Goal: Complete application form: Complete application form

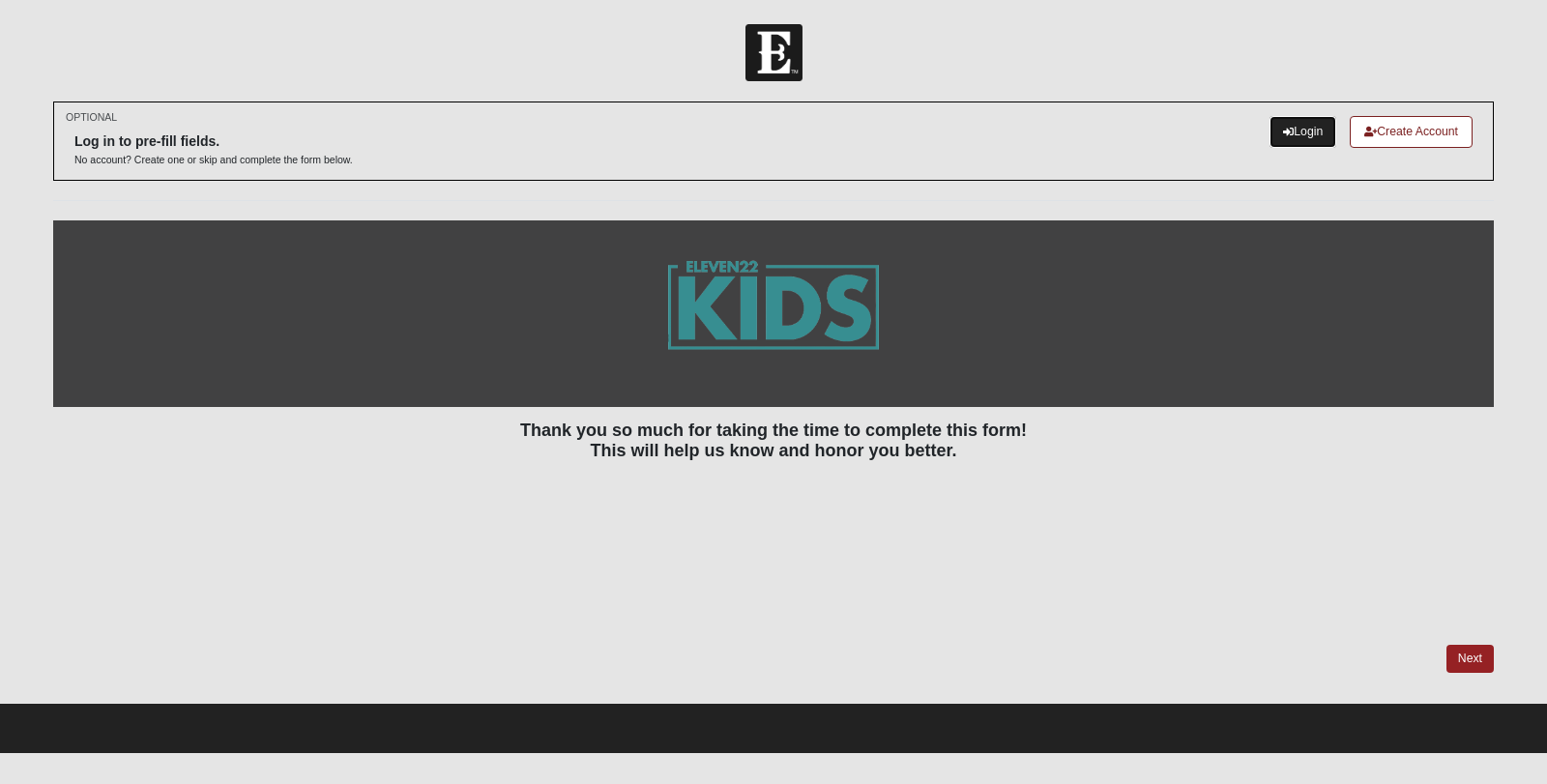
click at [1298, 125] on link "Login" at bounding box center [1303, 131] width 67 height 32
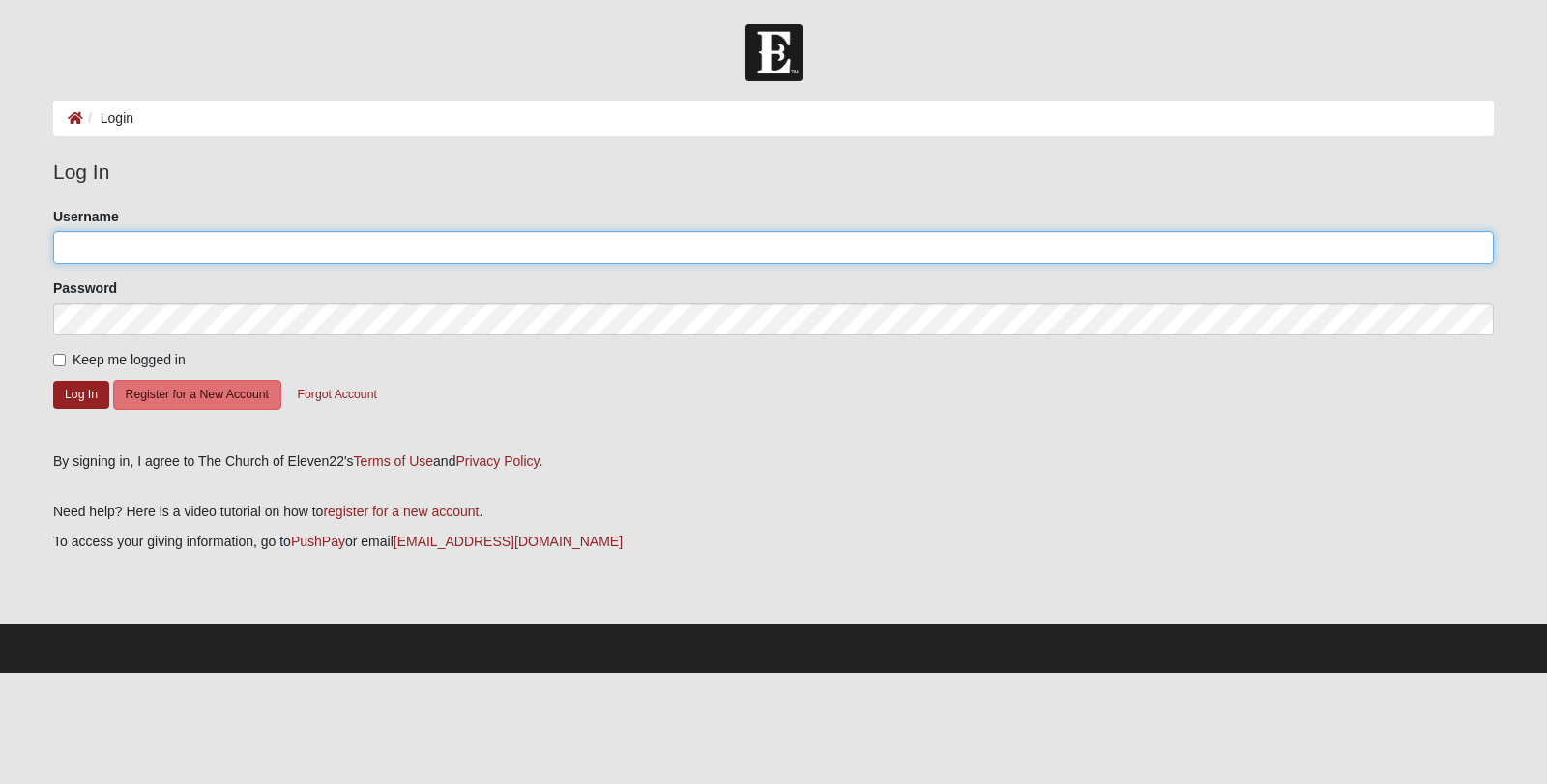
click at [402, 261] on input "Username" at bounding box center [774, 248] width 1441 height 33
type input "emmiepuentes"
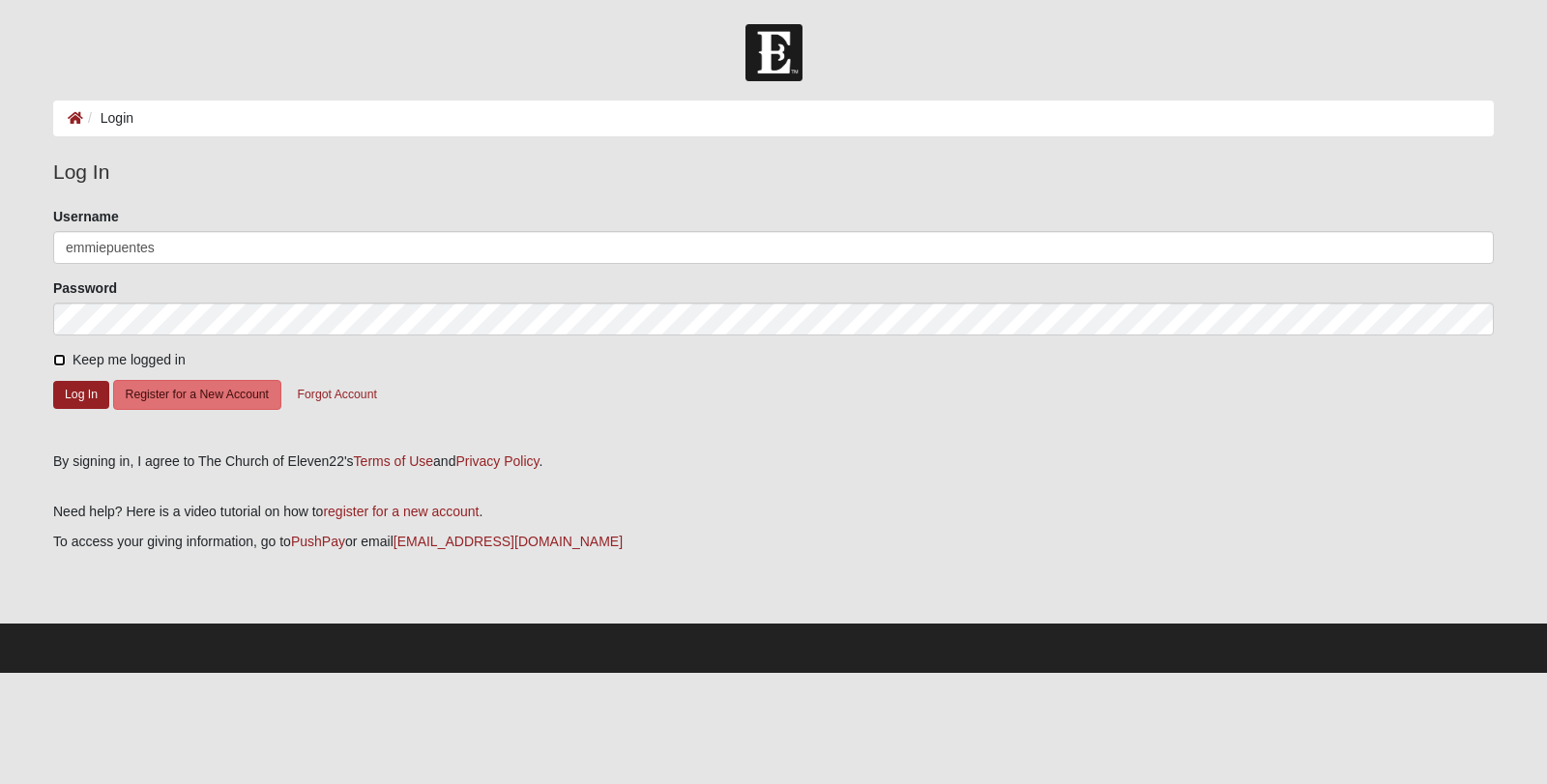
click at [60, 365] on input "Keep me logged in" at bounding box center [59, 360] width 13 height 13
click at [59, 358] on input "Keep me logged in" at bounding box center [59, 360] width 13 height 13
checkbox input "false"
click at [74, 391] on button "Log In" at bounding box center [80, 395] width 56 height 28
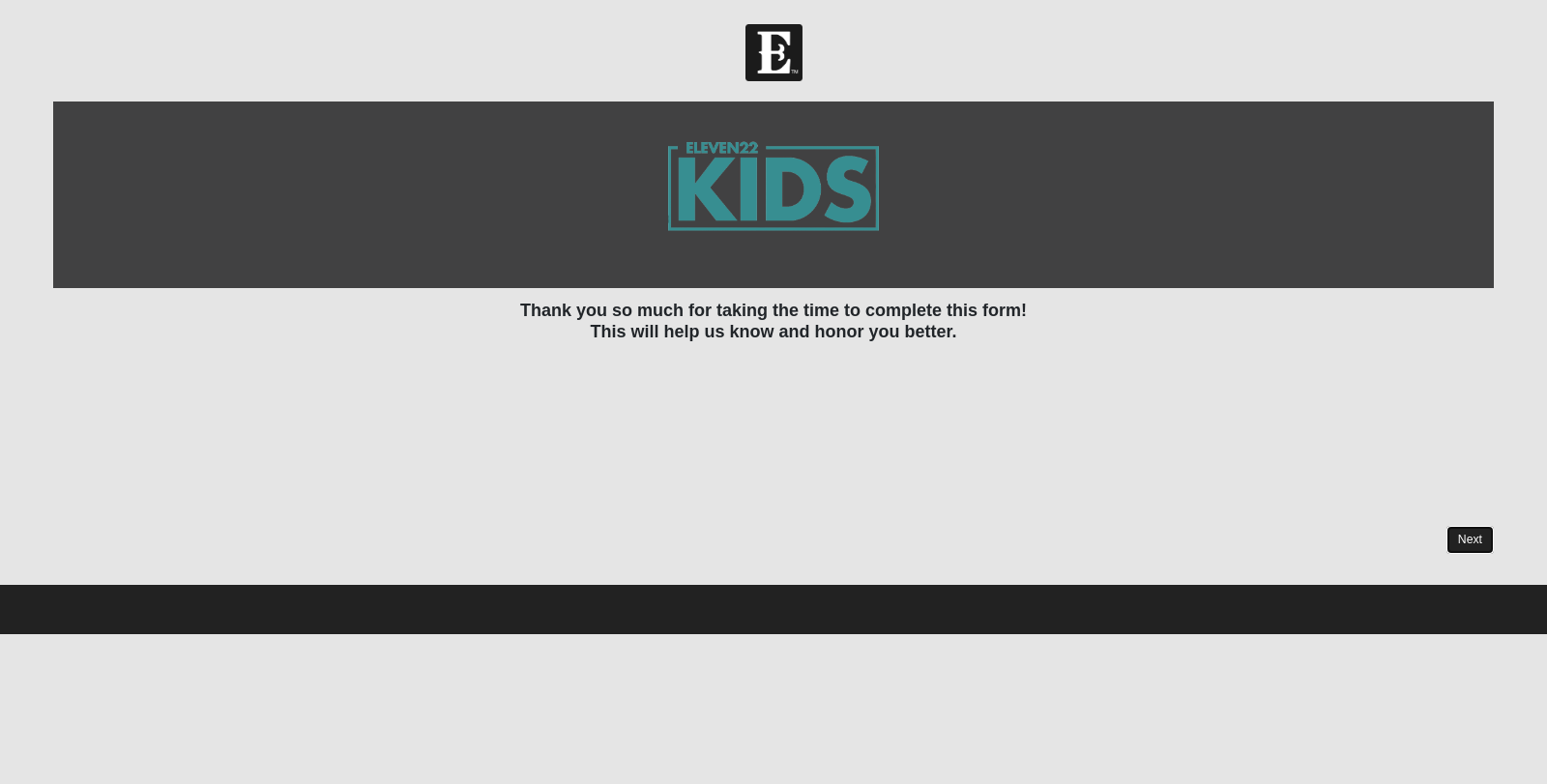
click at [1468, 538] on link "Next" at bounding box center [1471, 540] width 47 height 28
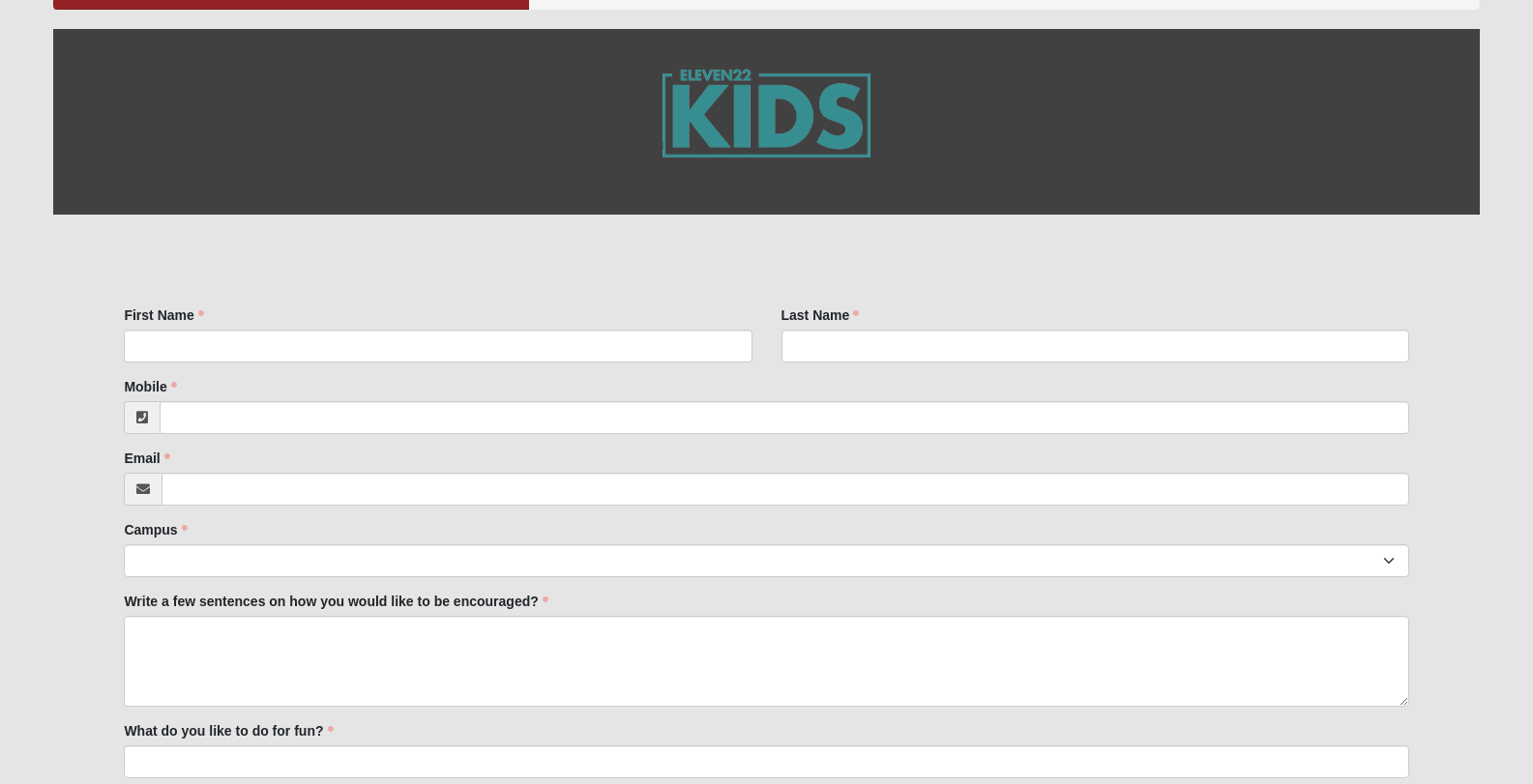
scroll to position [211, 0]
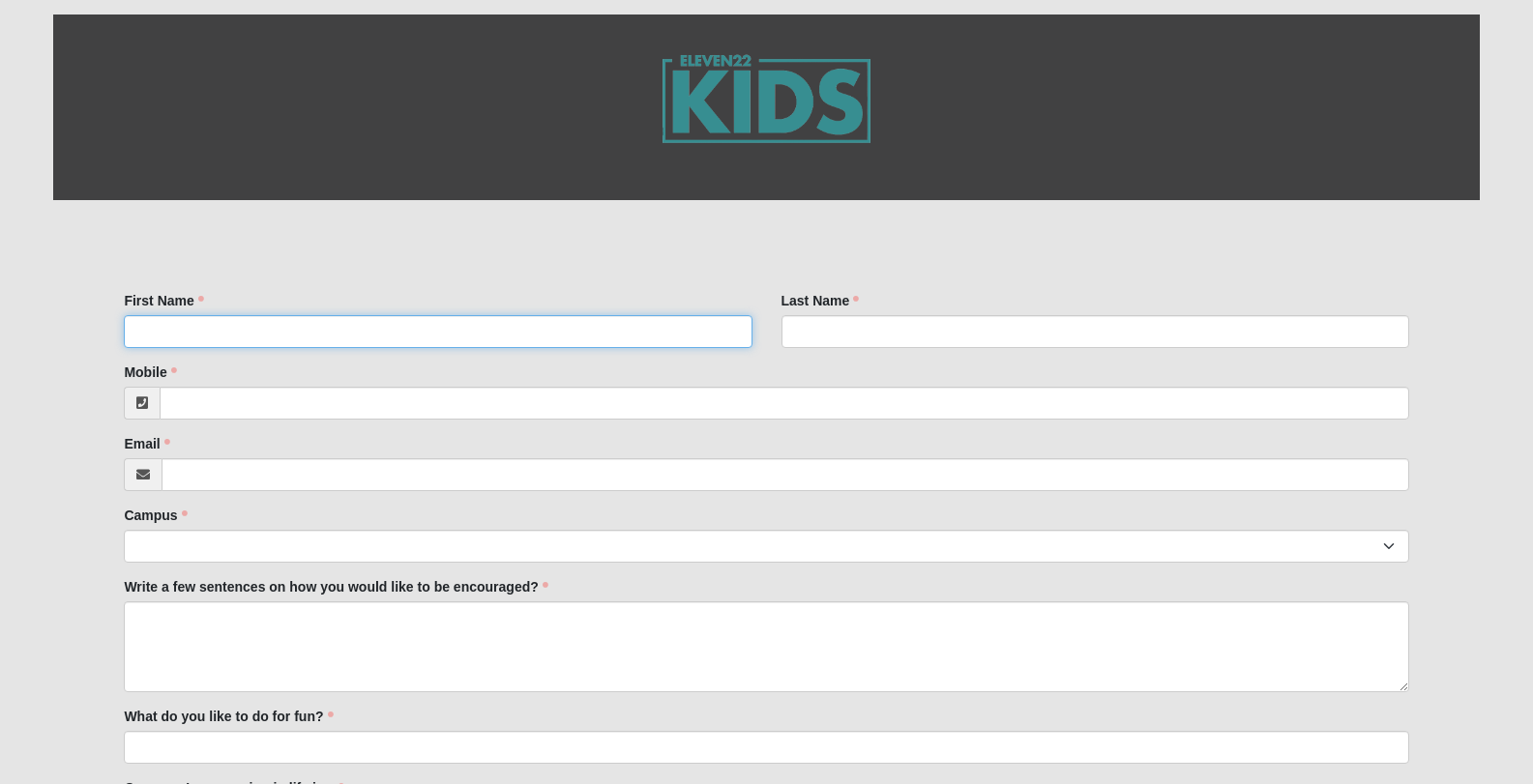
click at [519, 333] on input "First Name" at bounding box center [437, 332] width 627 height 33
type input "[PERSON_NAME]"
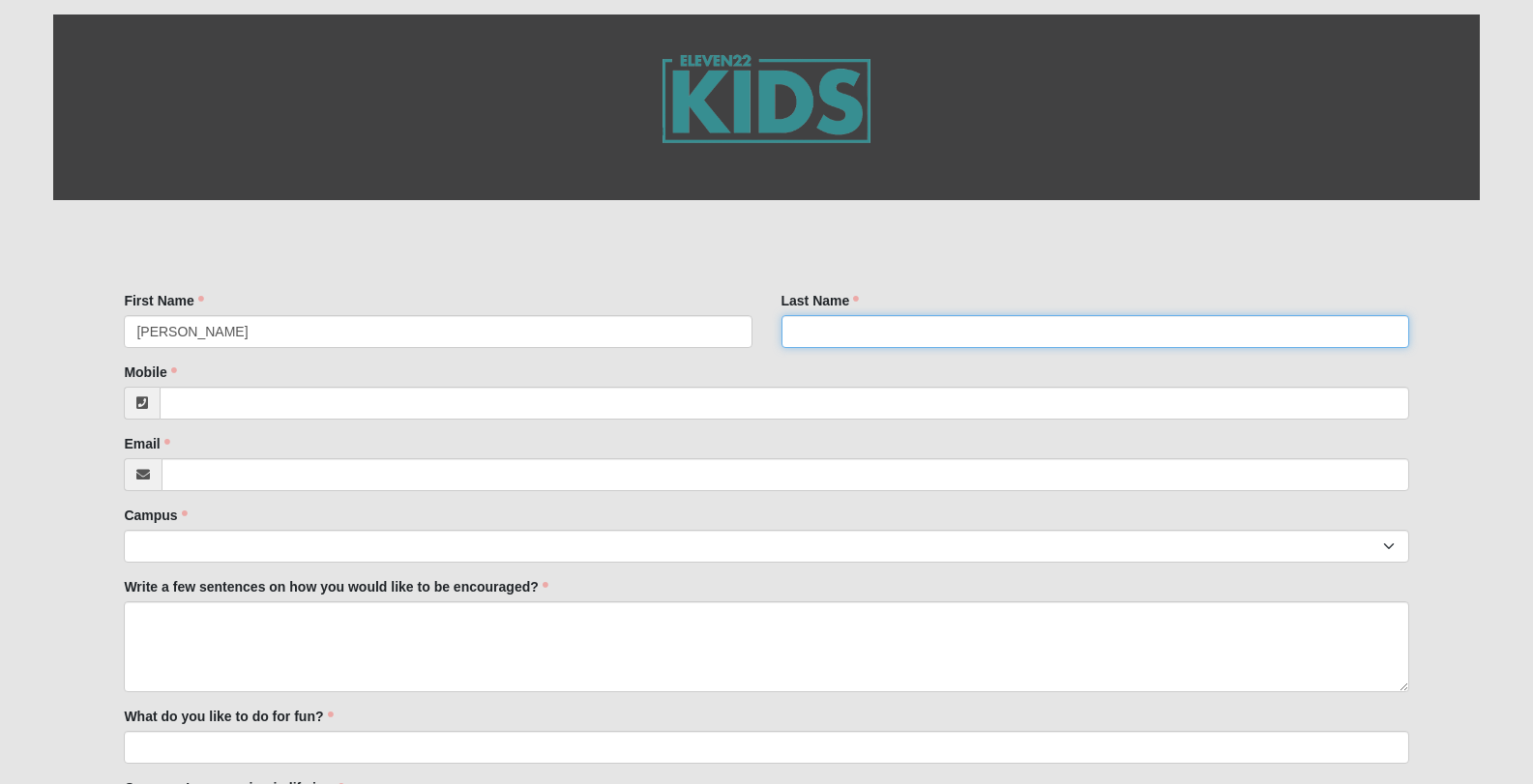
type input "[PERSON_NAME]"
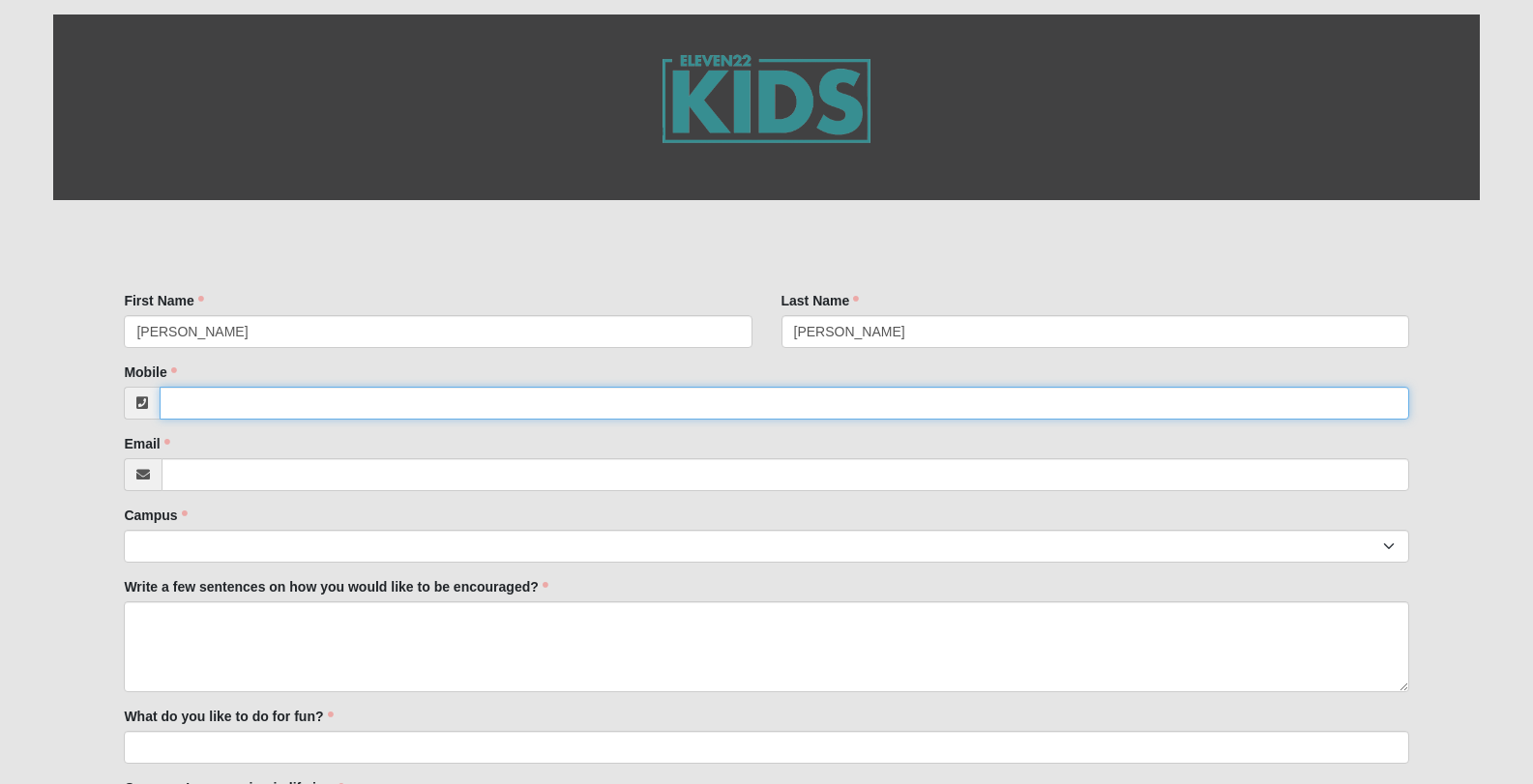
type input "3522402261"
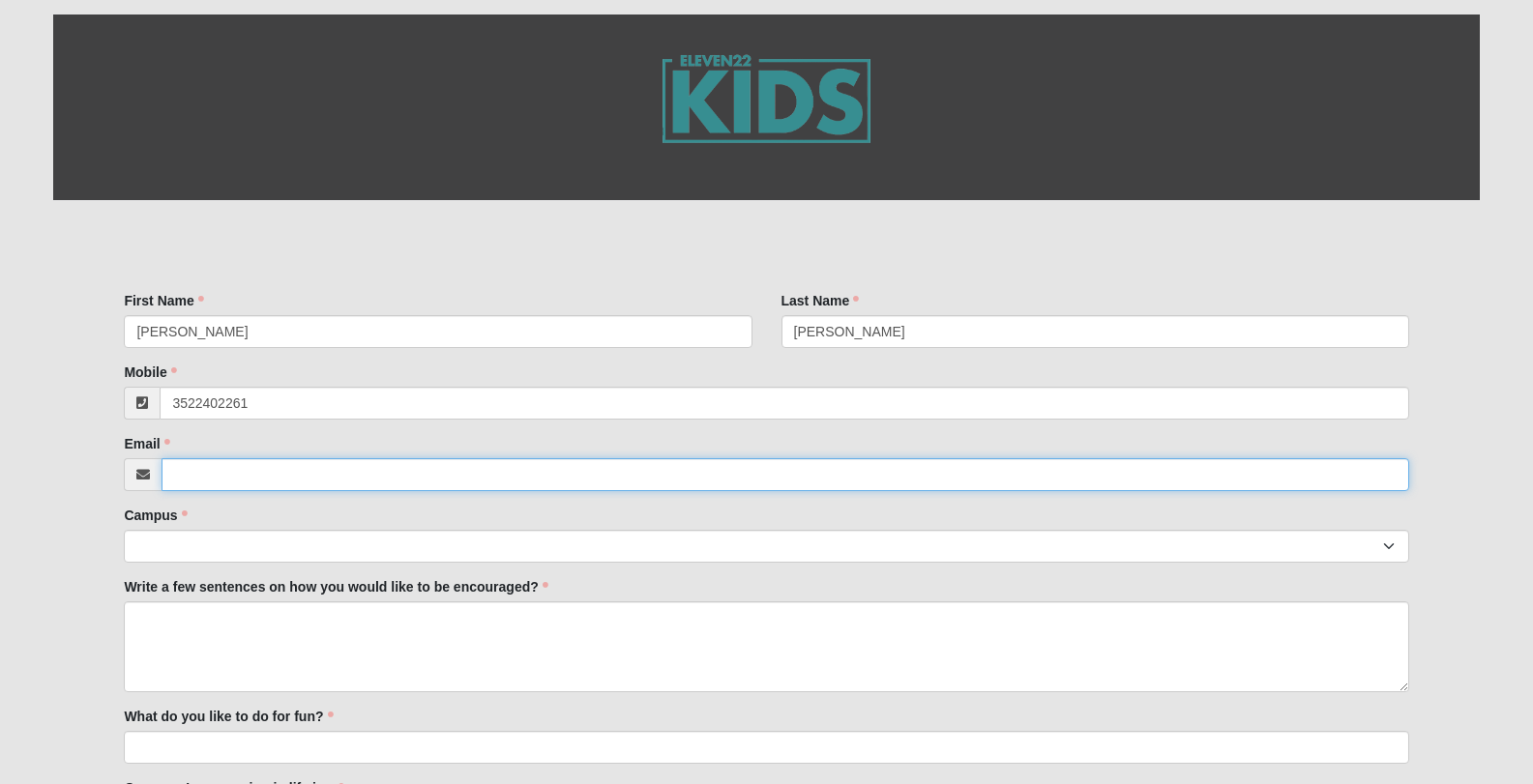
type input "[EMAIL_ADDRESS][DOMAIN_NAME]"
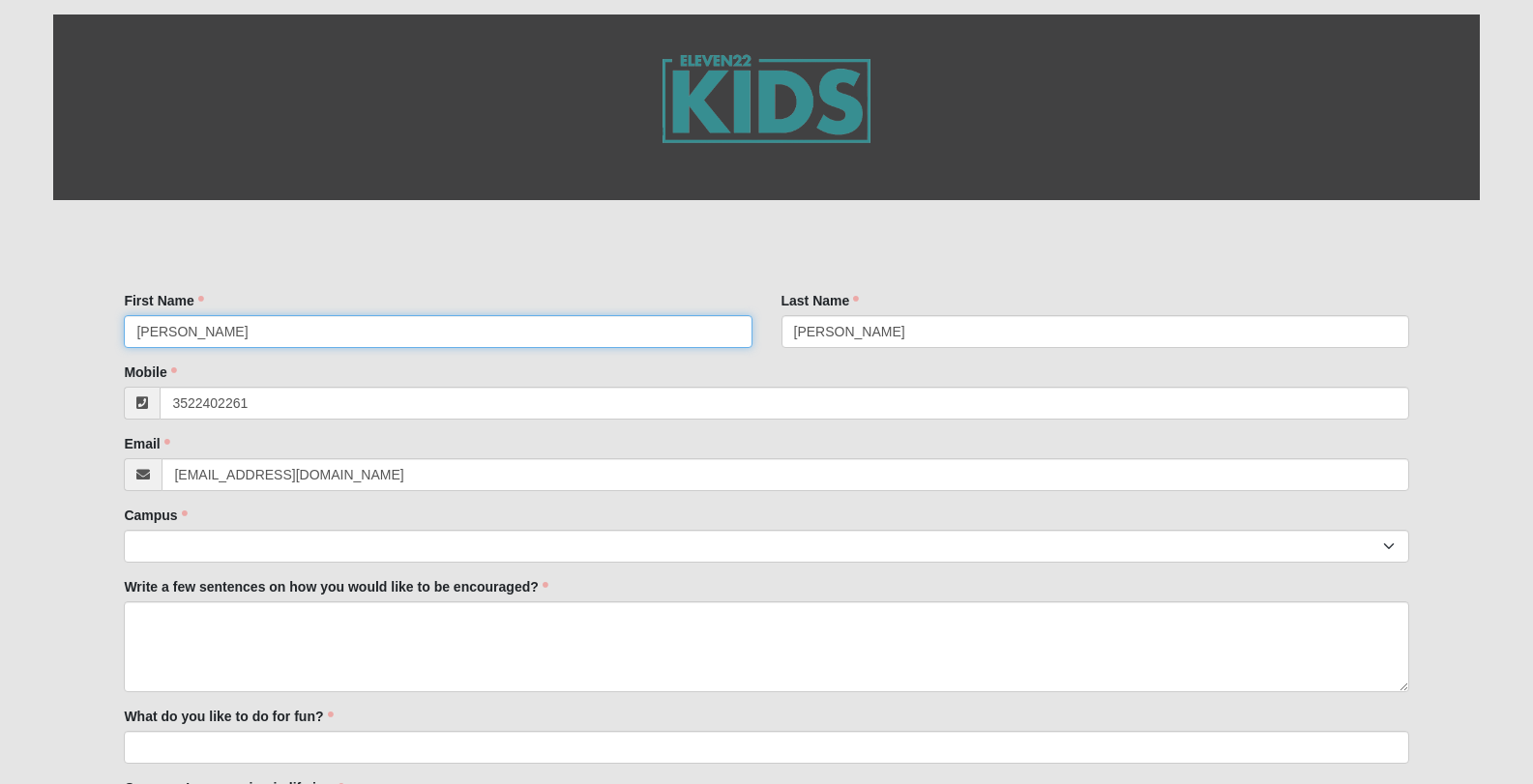
type input "[PHONE_NUMBER]"
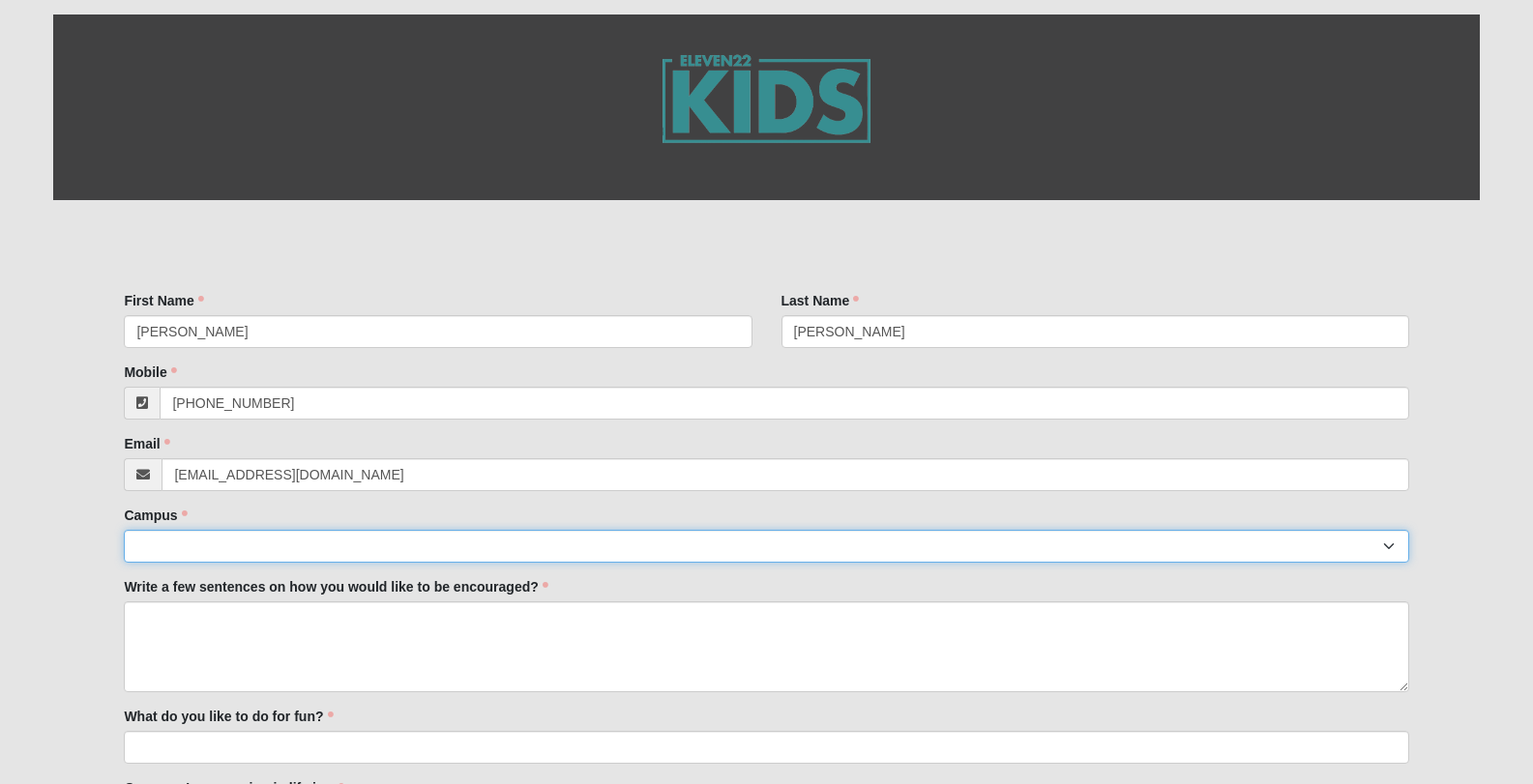
click at [421, 551] on select "Arlington Baymeadows Eleven22 Online [PERSON_NAME][GEOGRAPHIC_DATA] Jesup [GEOG…" at bounding box center [766, 547] width 1284 height 33
select select "13"
click at [124, 530] on select "Arlington Baymeadows Eleven22 Online [PERSON_NAME][GEOGRAPHIC_DATA] Jesup [GEOG…" at bounding box center [766, 547] width 1284 height 33
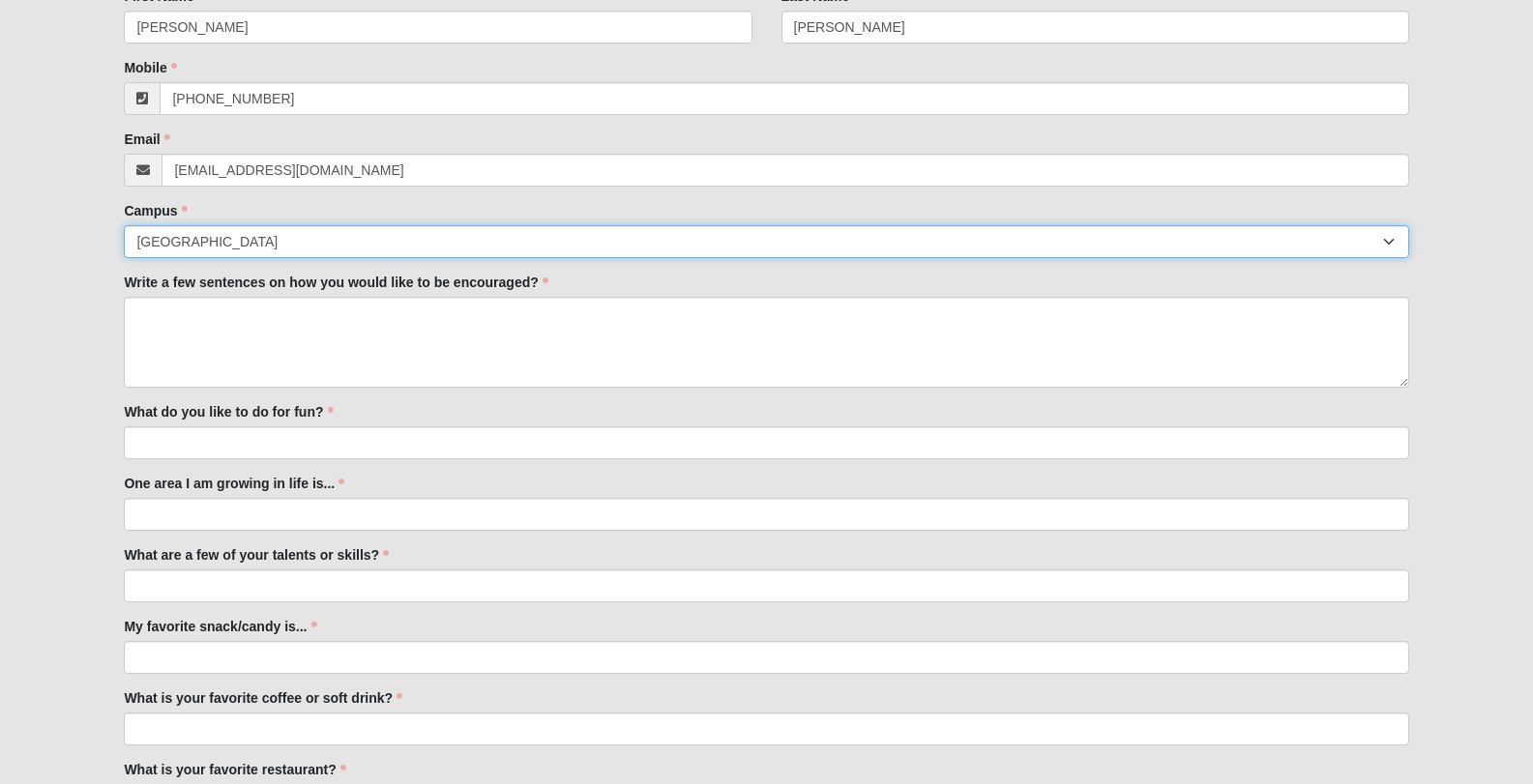
scroll to position [521, 0]
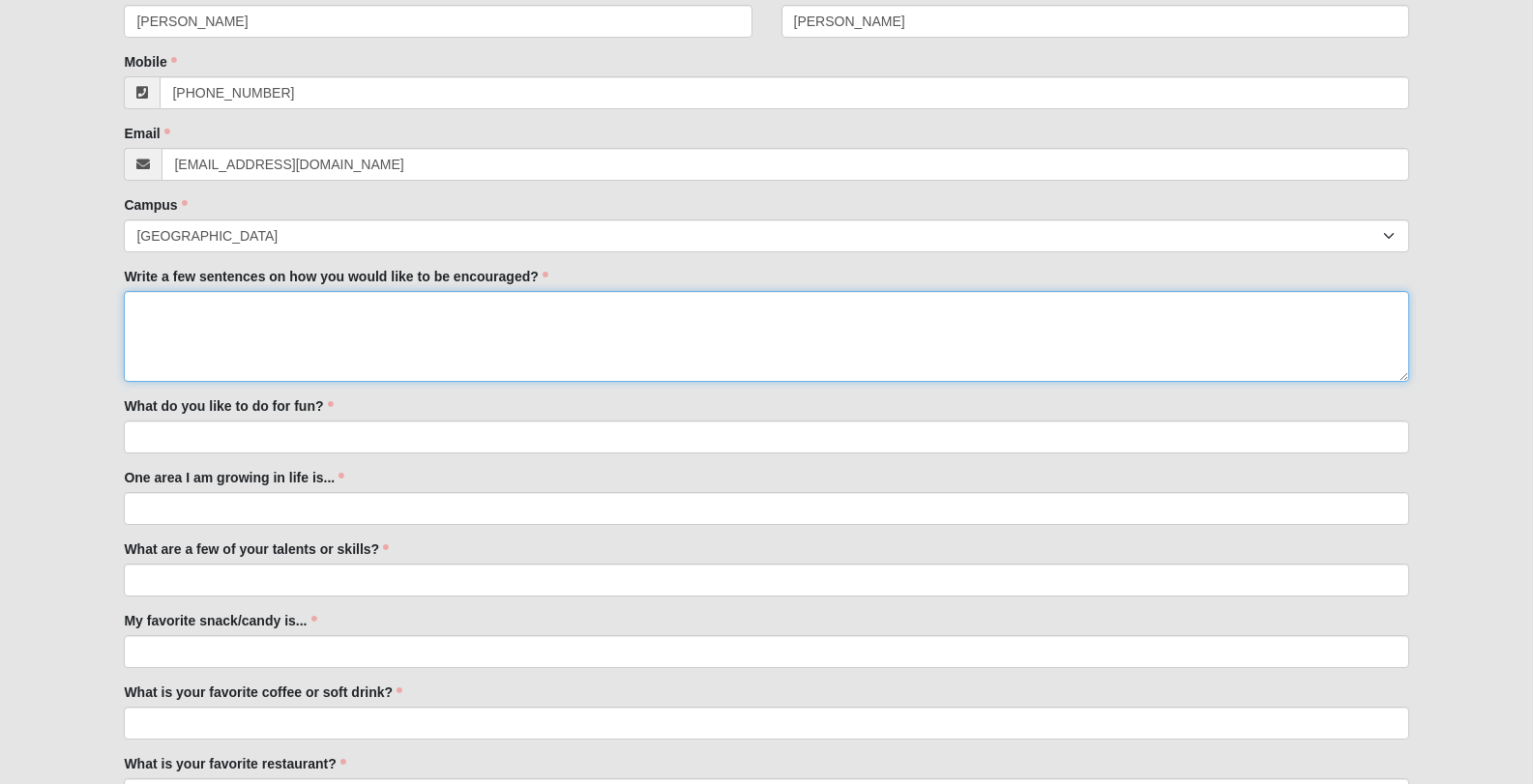
click at [354, 305] on textarea "Write a few sentences on how you would like to be encouraged?" at bounding box center [766, 336] width 1284 height 91
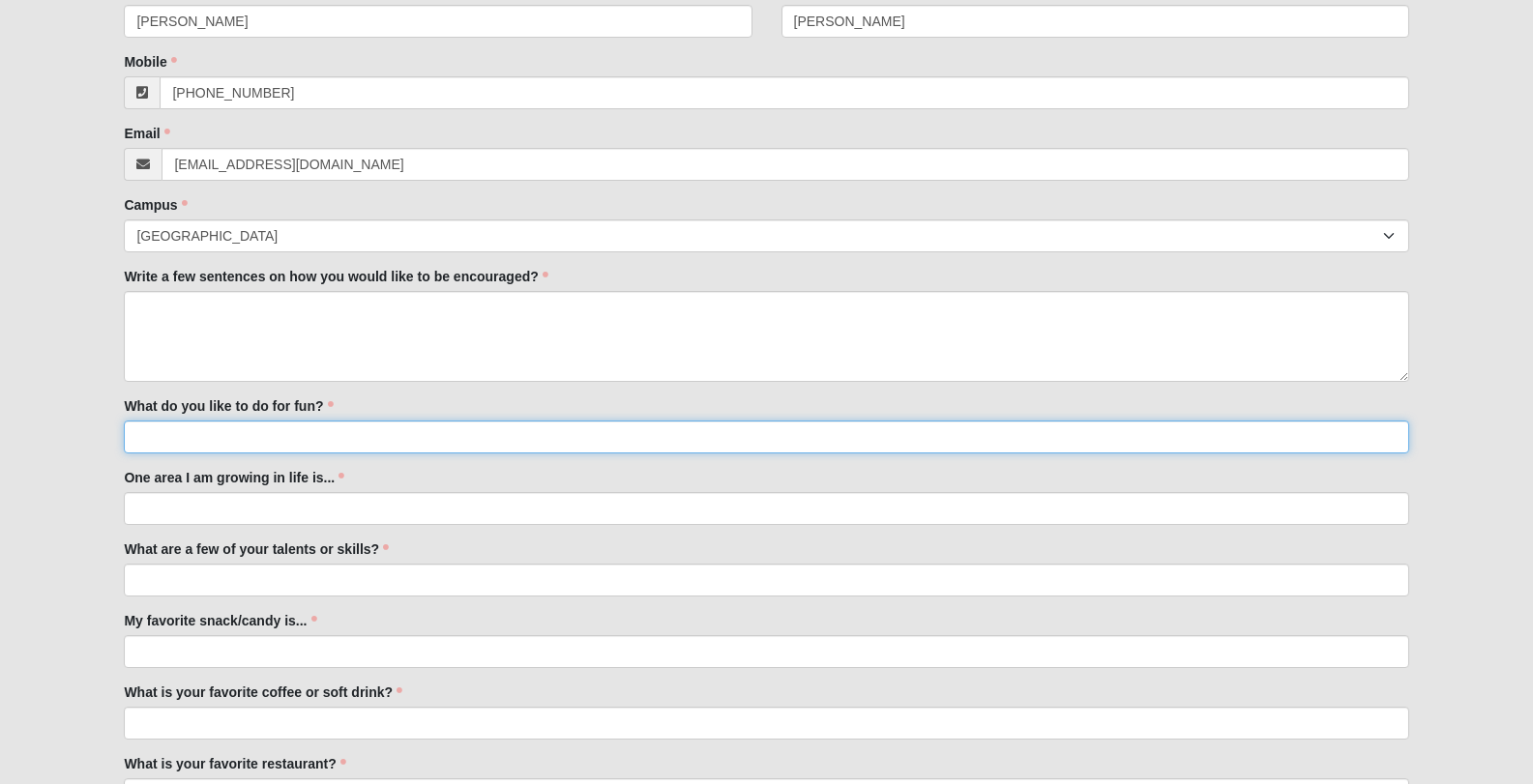
click at [284, 438] on input "What do you like to do for fun?" at bounding box center [766, 437] width 1284 height 33
click at [570, 438] on input "I like to ride my horses, show dairy goats, hike, go kayaking, paint/draw with …" at bounding box center [766, 437] width 1284 height 33
type input "I like to ride my horses, show dairy goats, hike, go kayaking, paint/draw, look…"
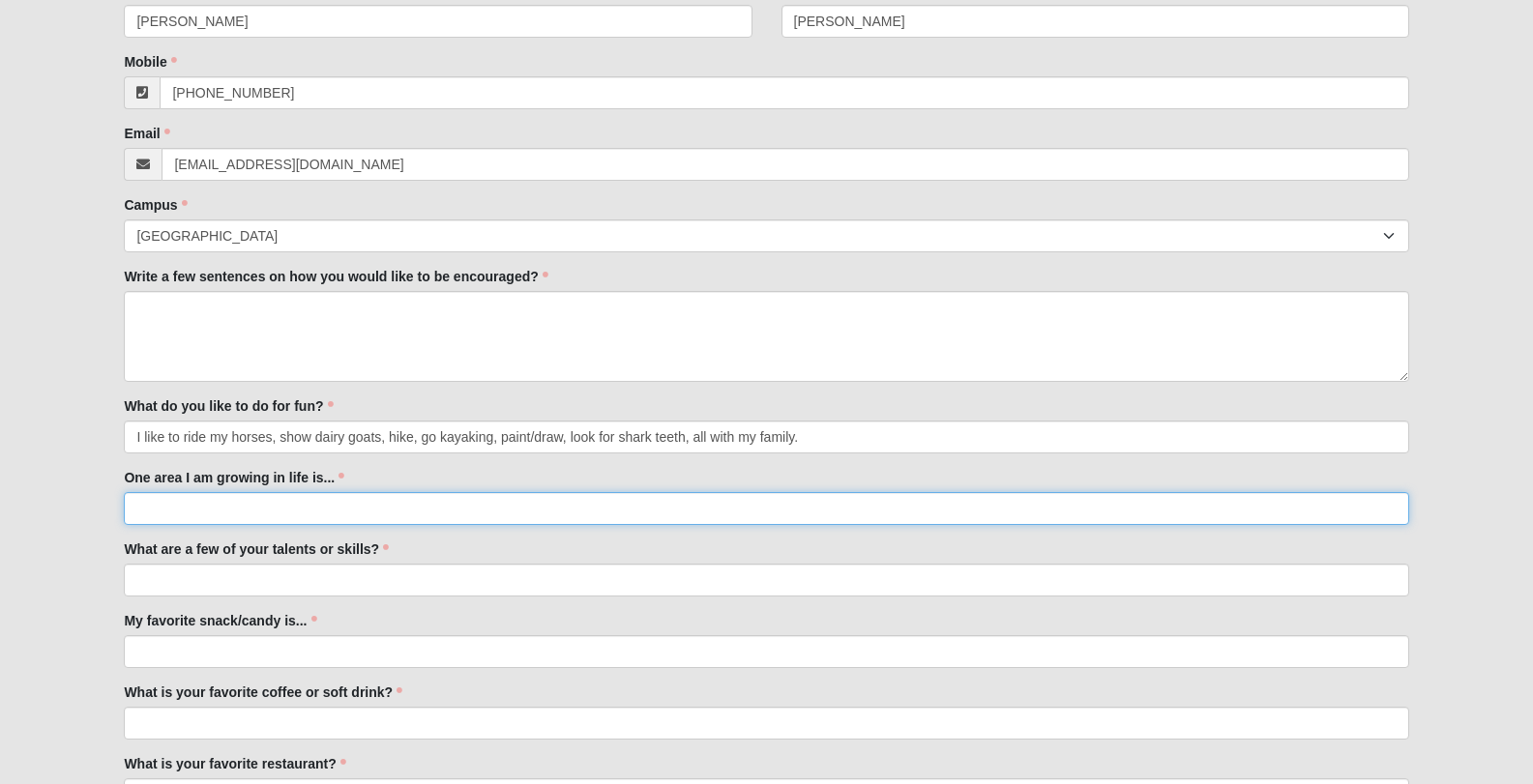
click at [448, 523] on input "One area I am growing in life is..." at bounding box center [766, 509] width 1284 height 33
type input "Letting go of my perceived "control" and letting [DEMOGRAPHIC_DATA] handle thin…"
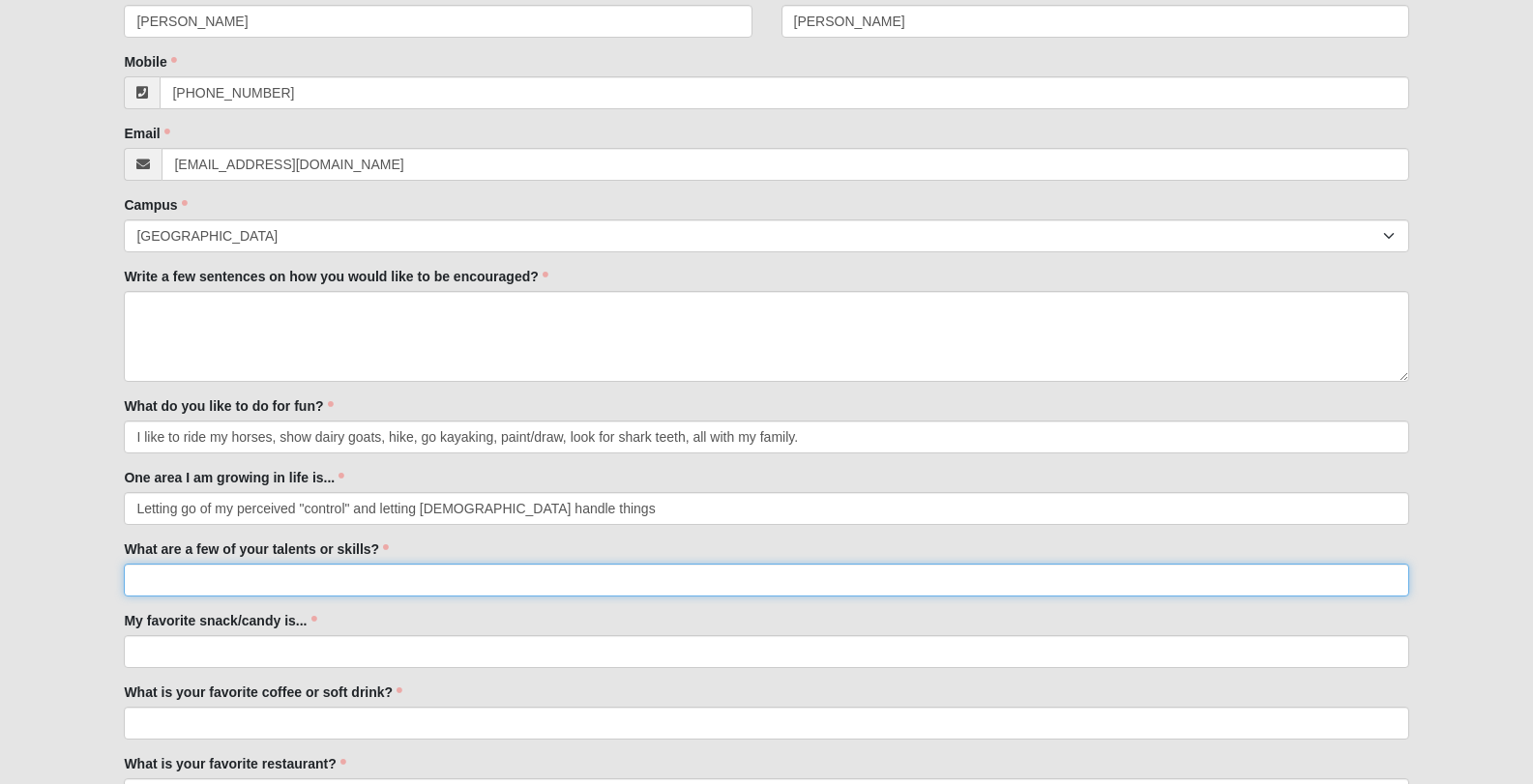
click at [447, 583] on input "What are a few of your talents or skills?" at bounding box center [766, 580] width 1284 height 33
type input "I am a decent artist, I don't generally panic during emergencies, I am detail-o…"
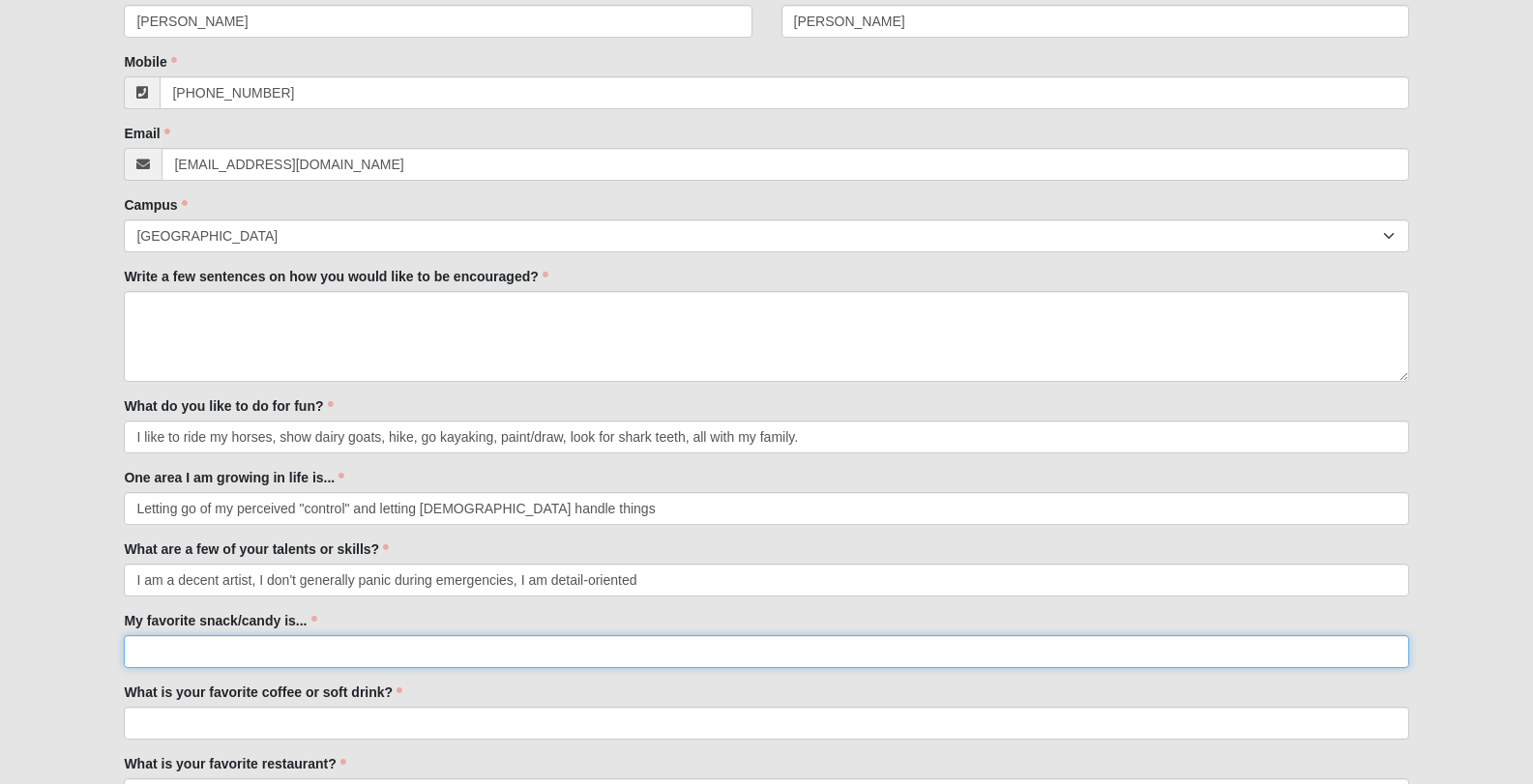
click at [463, 662] on input "My favorite snack/candy is..." at bounding box center [766, 652] width 1284 height 33
type input "beef sticks, fruit, chocolate"
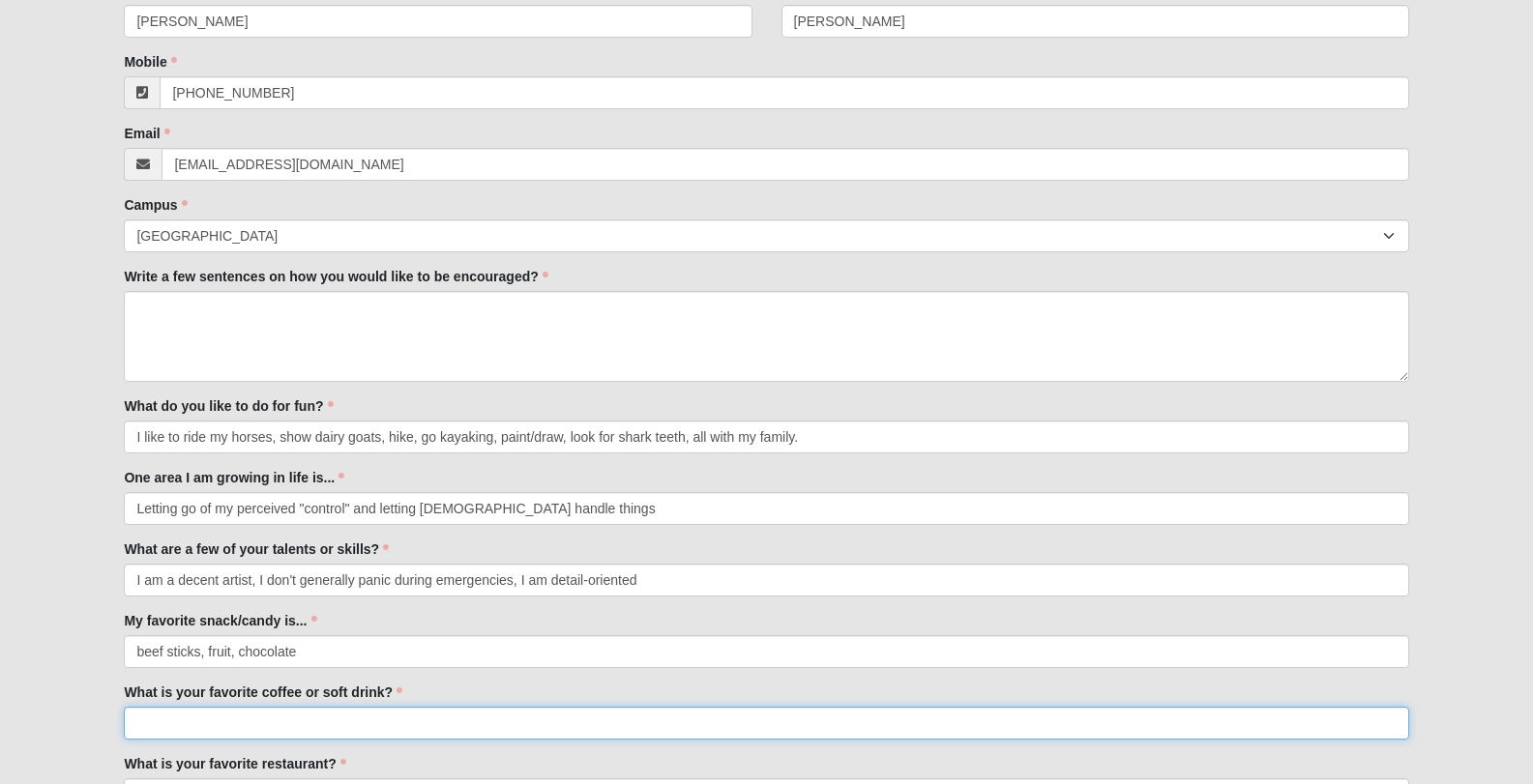
click at [471, 723] on input "What is your favorite coffee or soft drink?" at bounding box center [766, 723] width 1284 height 33
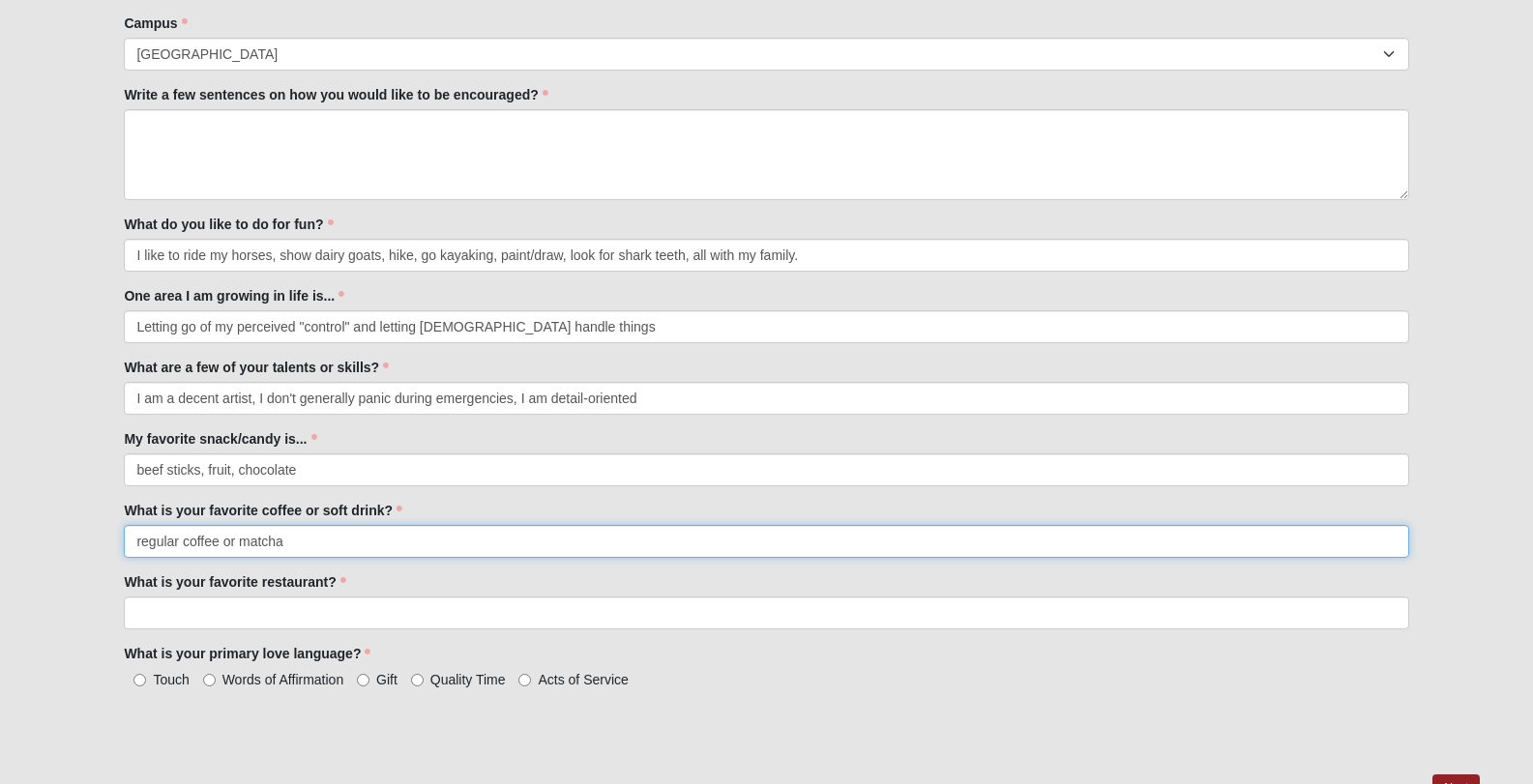
scroll to position [713, 0]
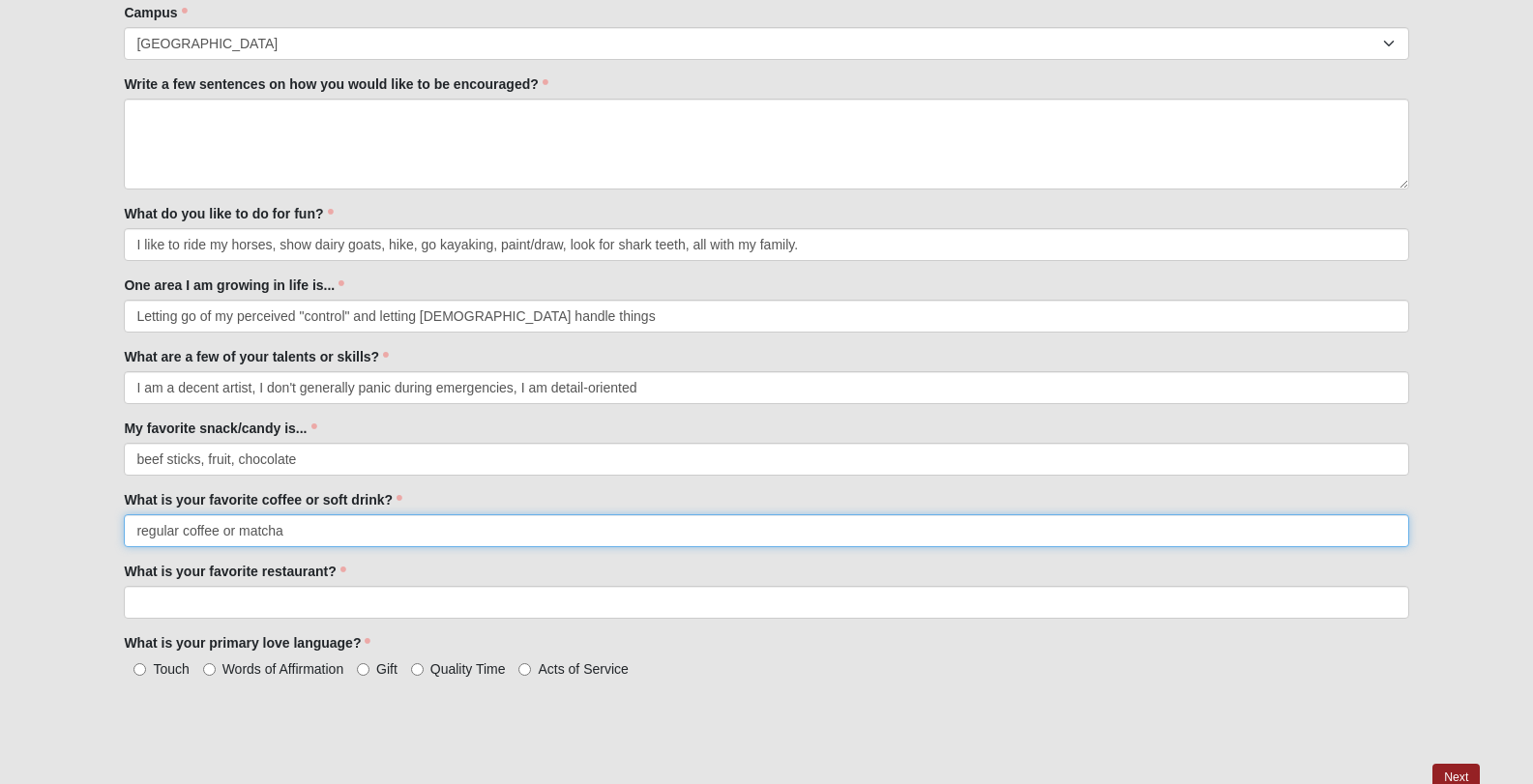
type input "regular coffee or matcha"
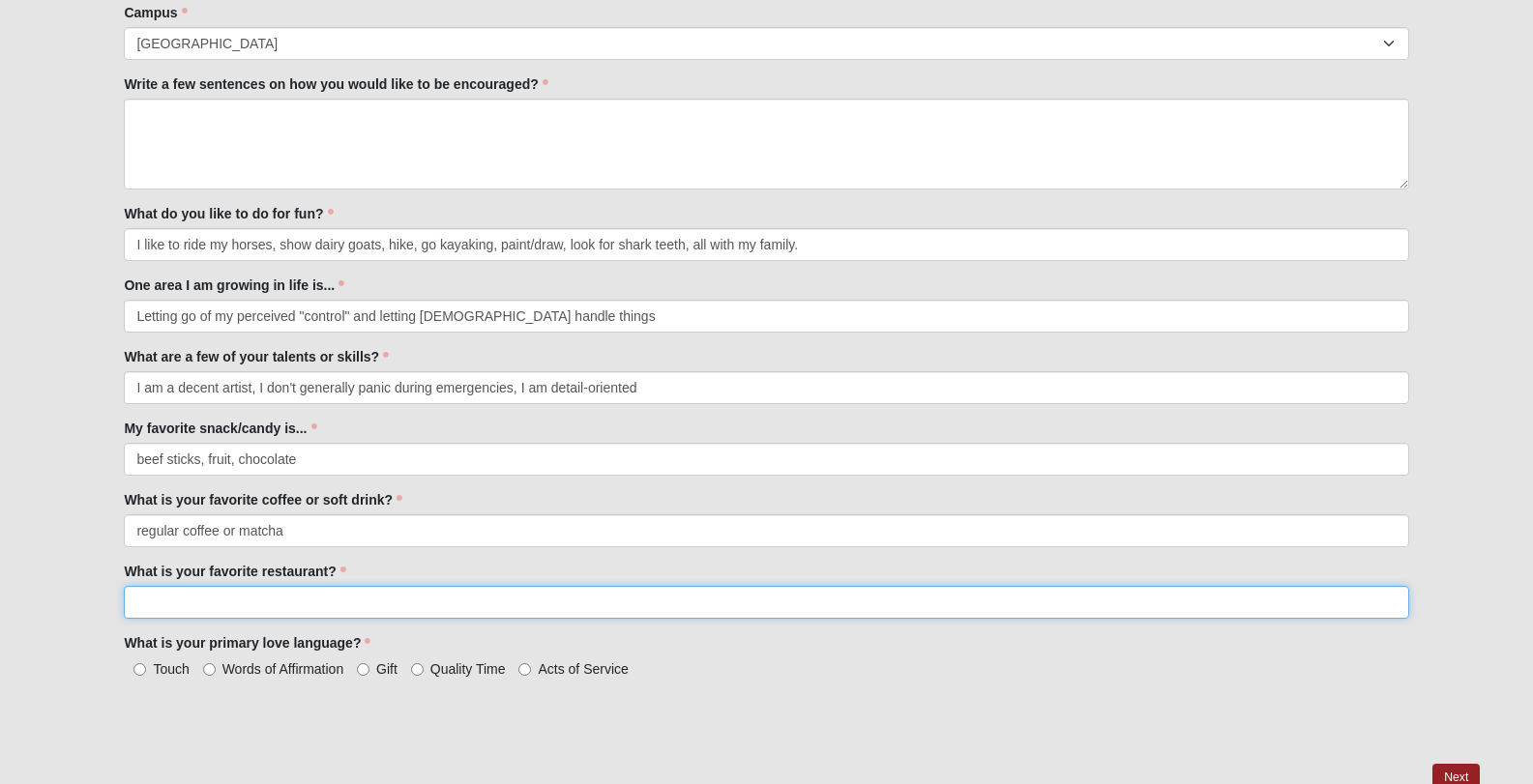
click at [356, 588] on input "What is your favorite restaurant?" at bounding box center [766, 603] width 1284 height 33
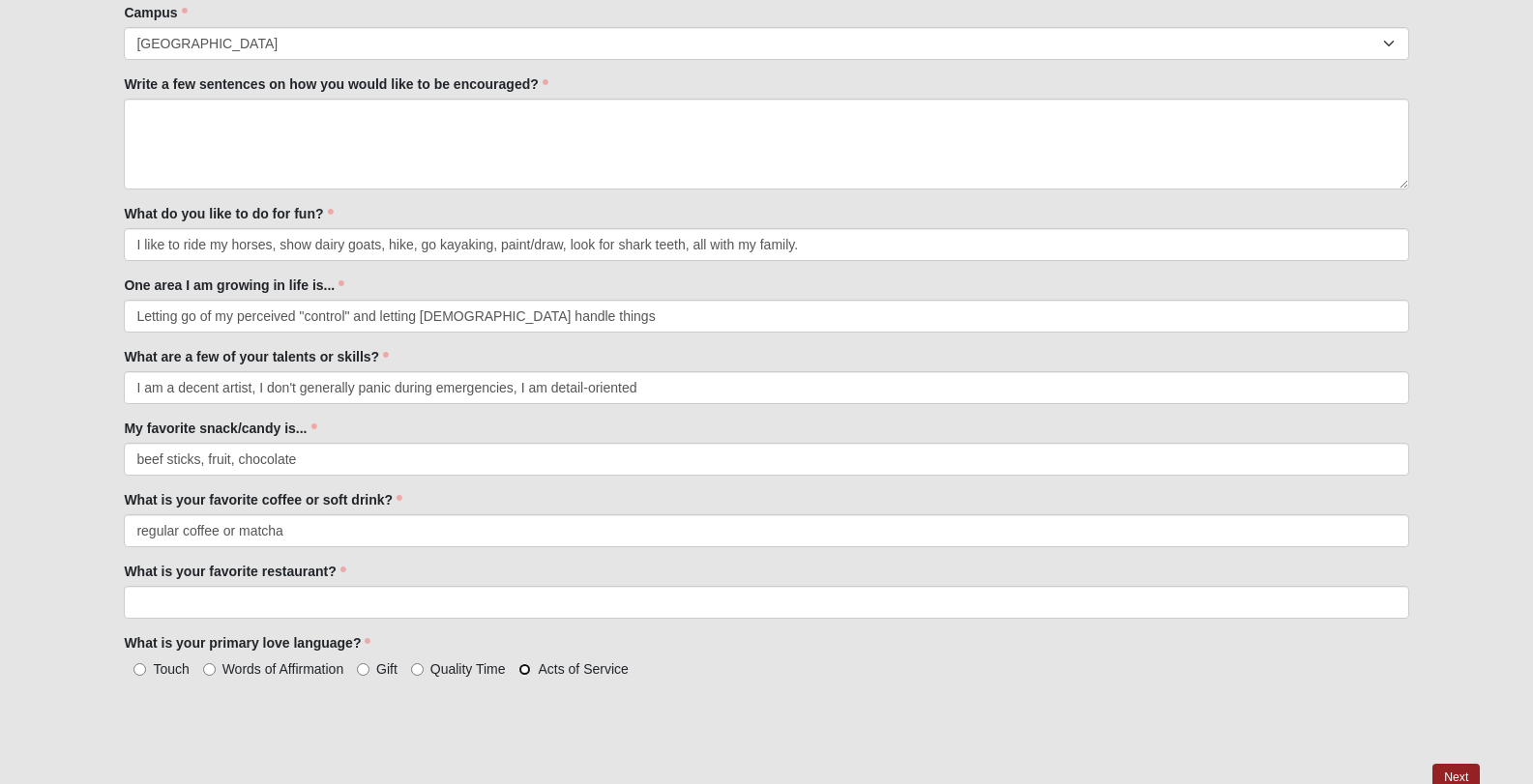
click at [523, 669] on input "Acts of Service" at bounding box center [524, 669] width 13 height 13
radio input "true"
click at [216, 672] on label "Words of Affirmation" at bounding box center [273, 669] width 141 height 20
click at [216, 672] on input "Words of Affirmation" at bounding box center [209, 669] width 13 height 13
radio input "true"
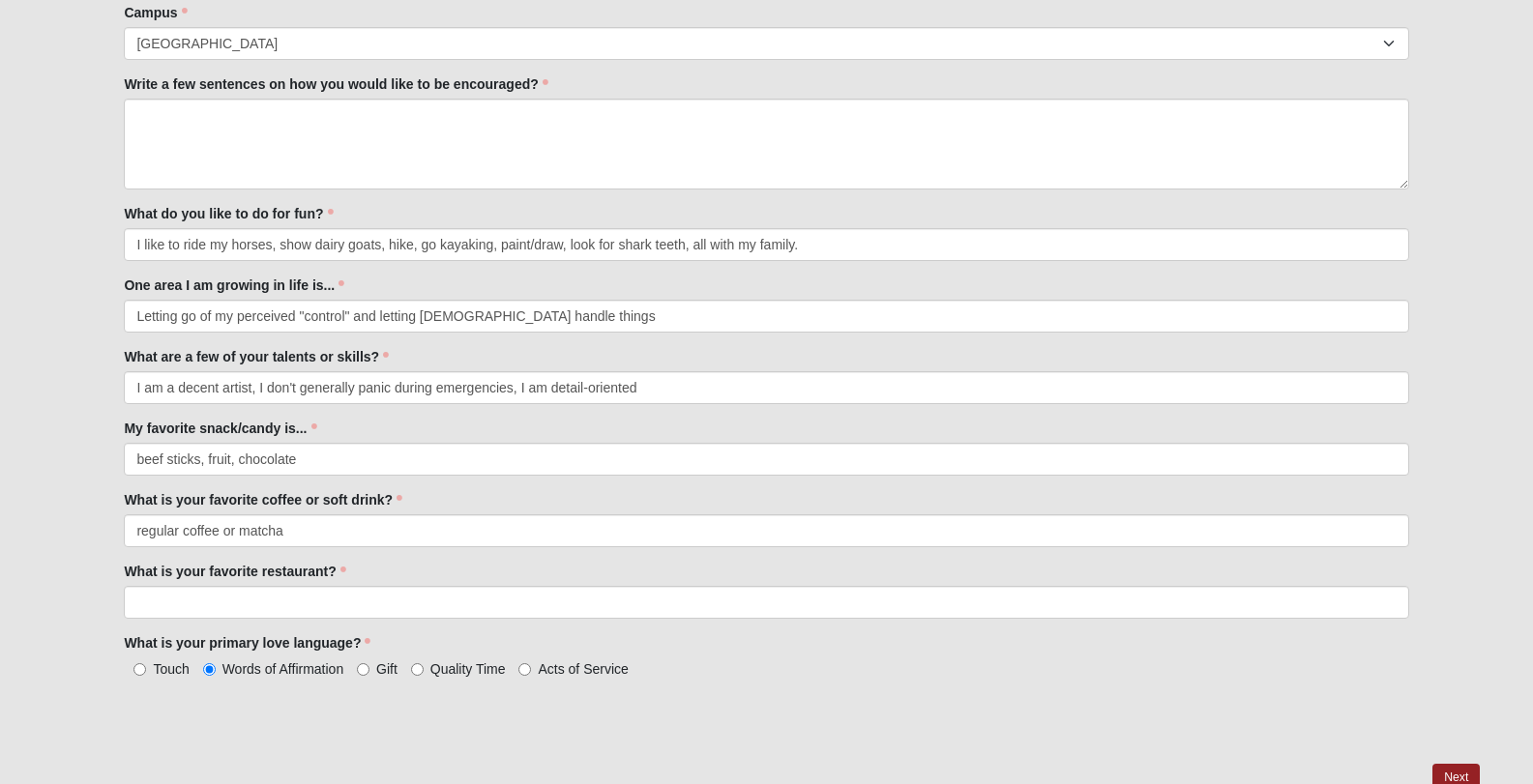
click at [602, 677] on label "Acts of Service" at bounding box center [572, 669] width 109 height 20
click at [531, 676] on input "Acts of Service" at bounding box center [524, 669] width 13 height 13
radio input "true"
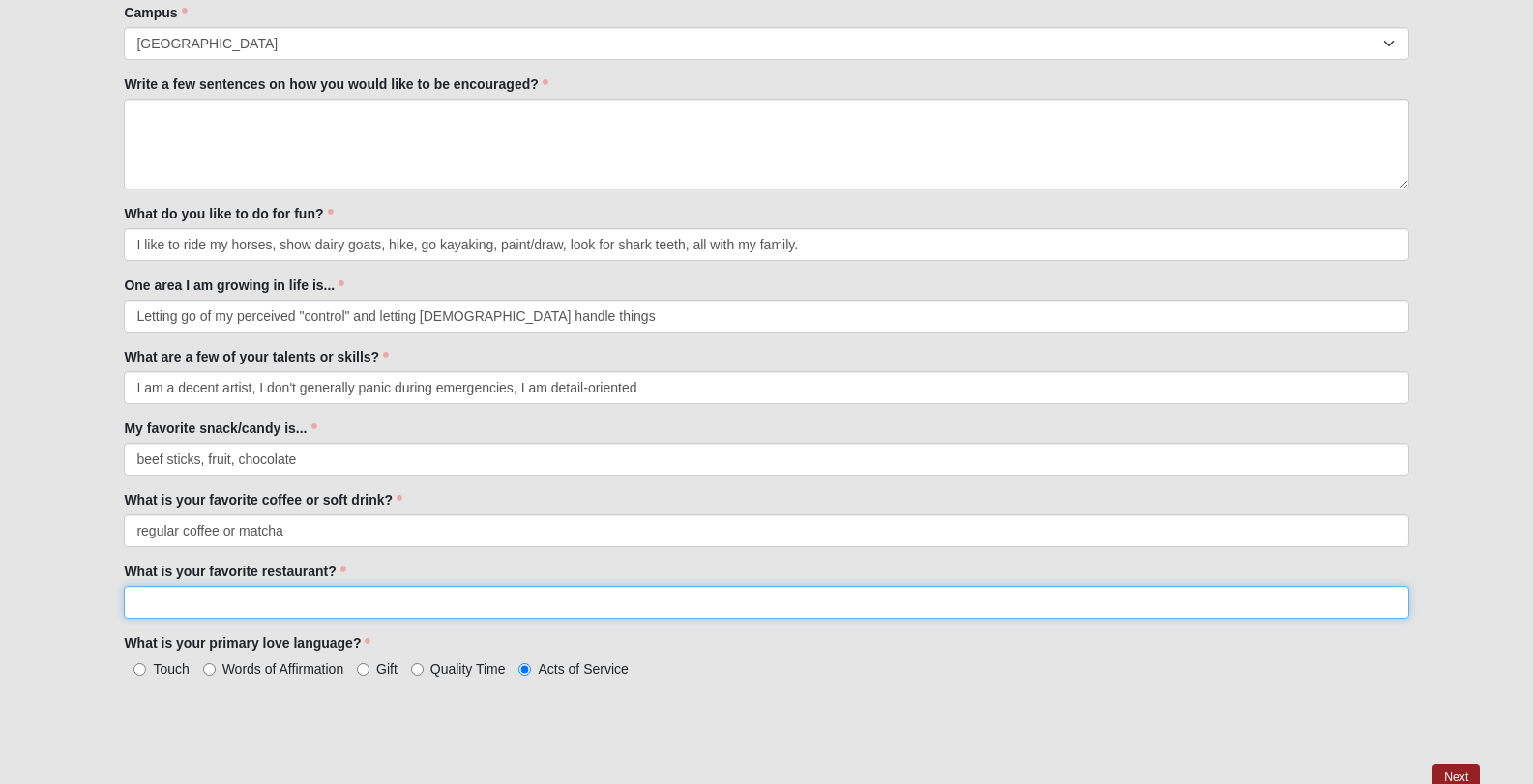
click at [160, 601] on input "What is your favorite restaurant?" at bounding box center [766, 603] width 1284 height 33
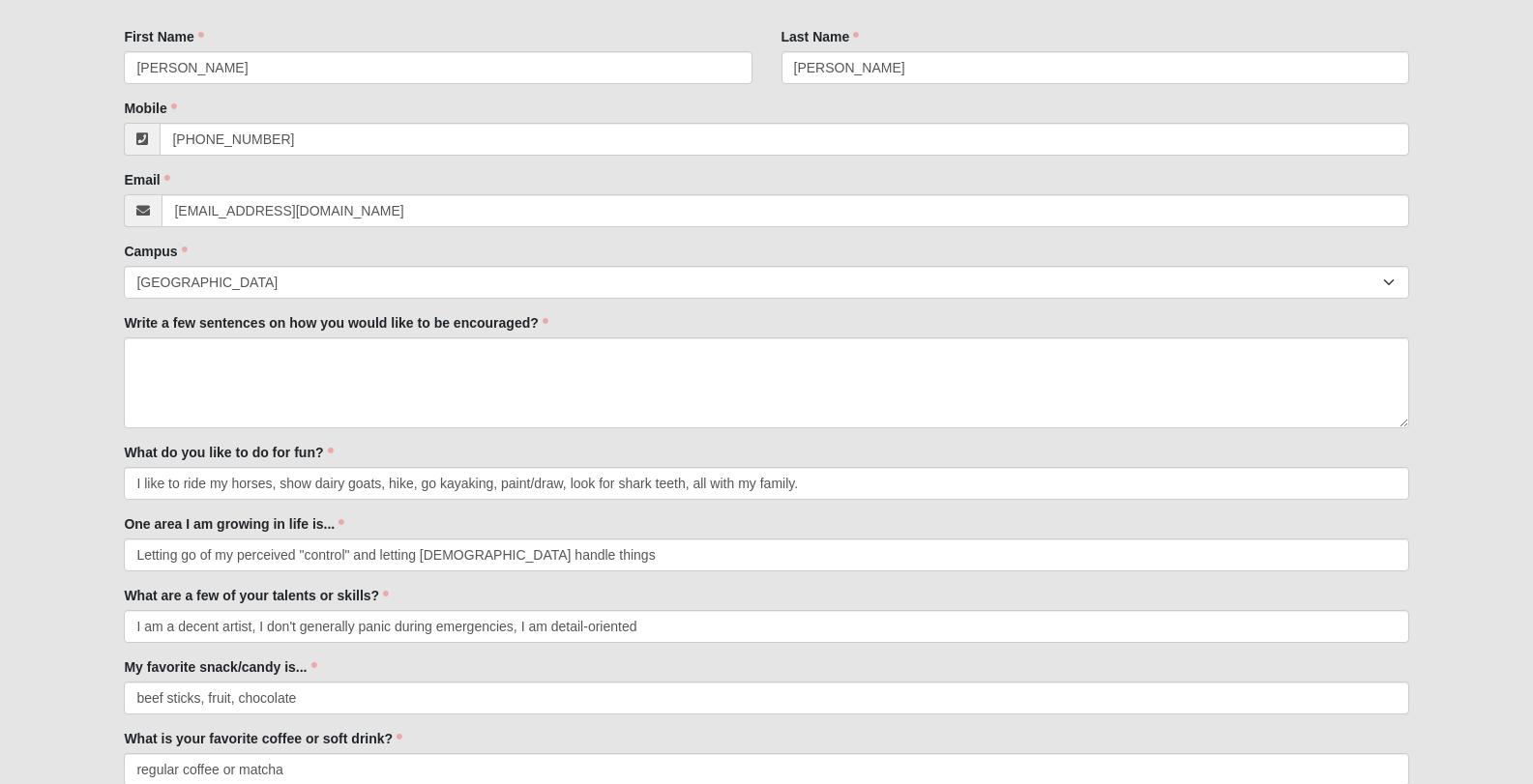
scroll to position [467, 0]
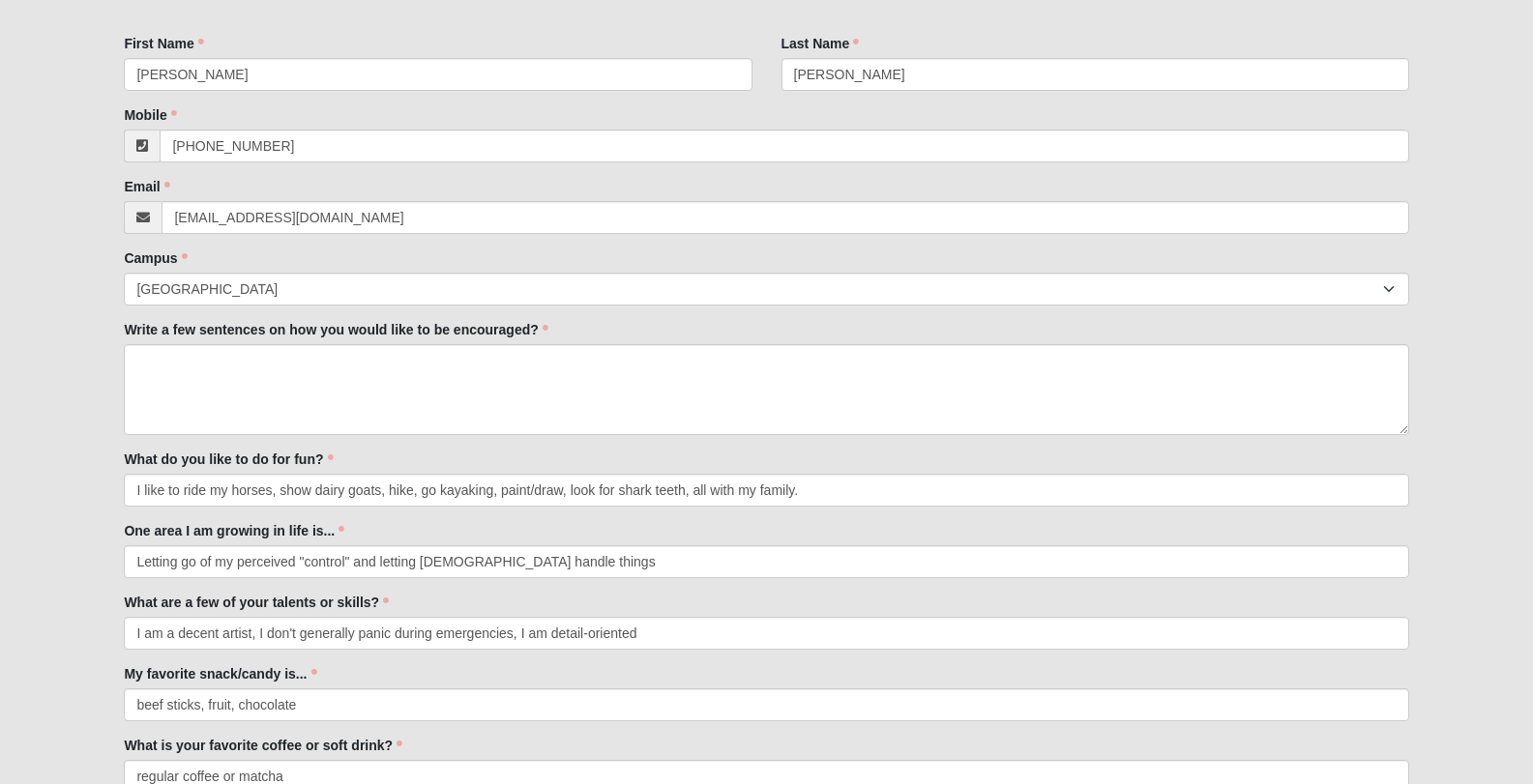
type input "Taco Bell / Dunkin"
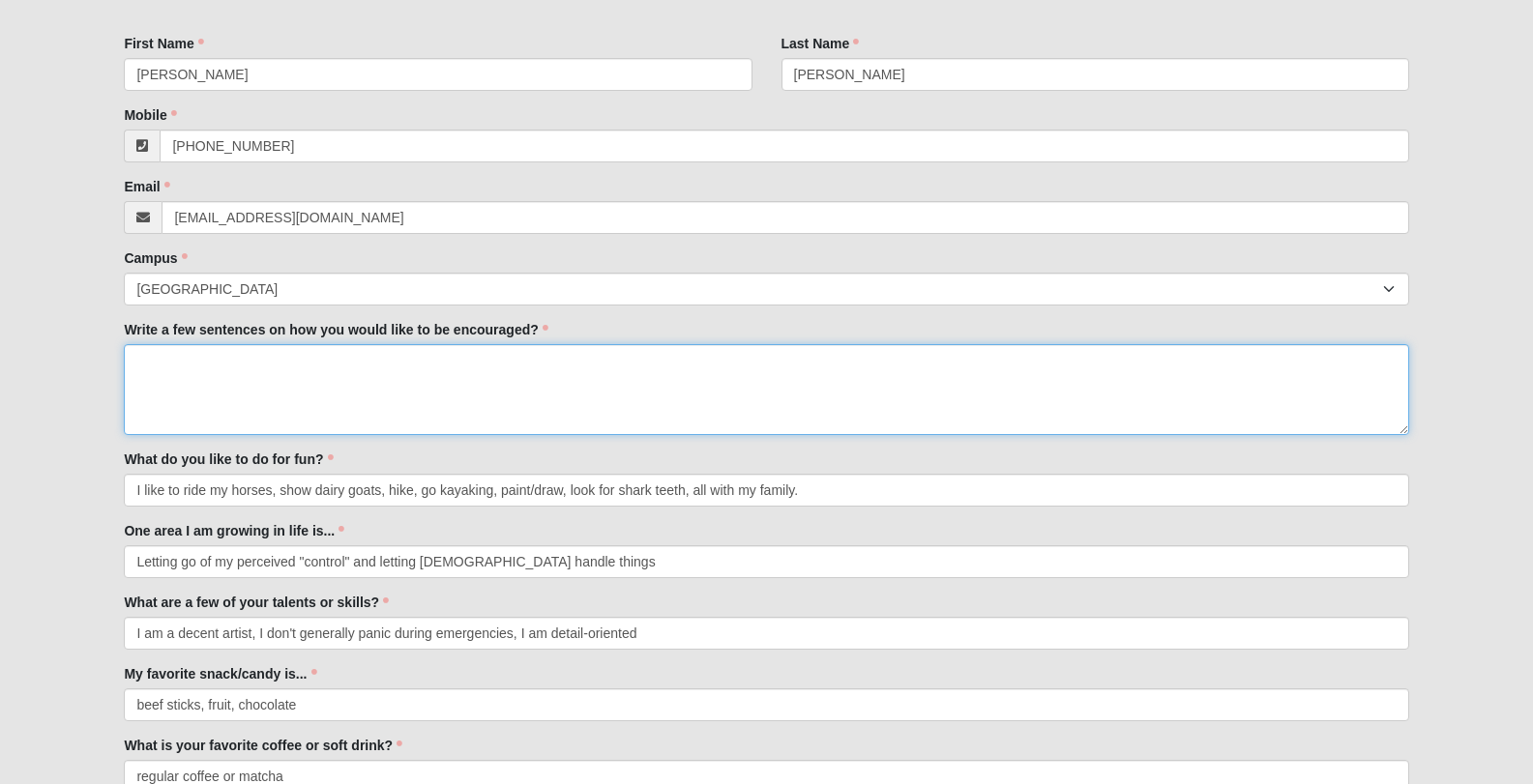
click at [531, 363] on textarea "Write a few sentences on how you would like to be encouraged?" at bounding box center [766, 389] width 1284 height 91
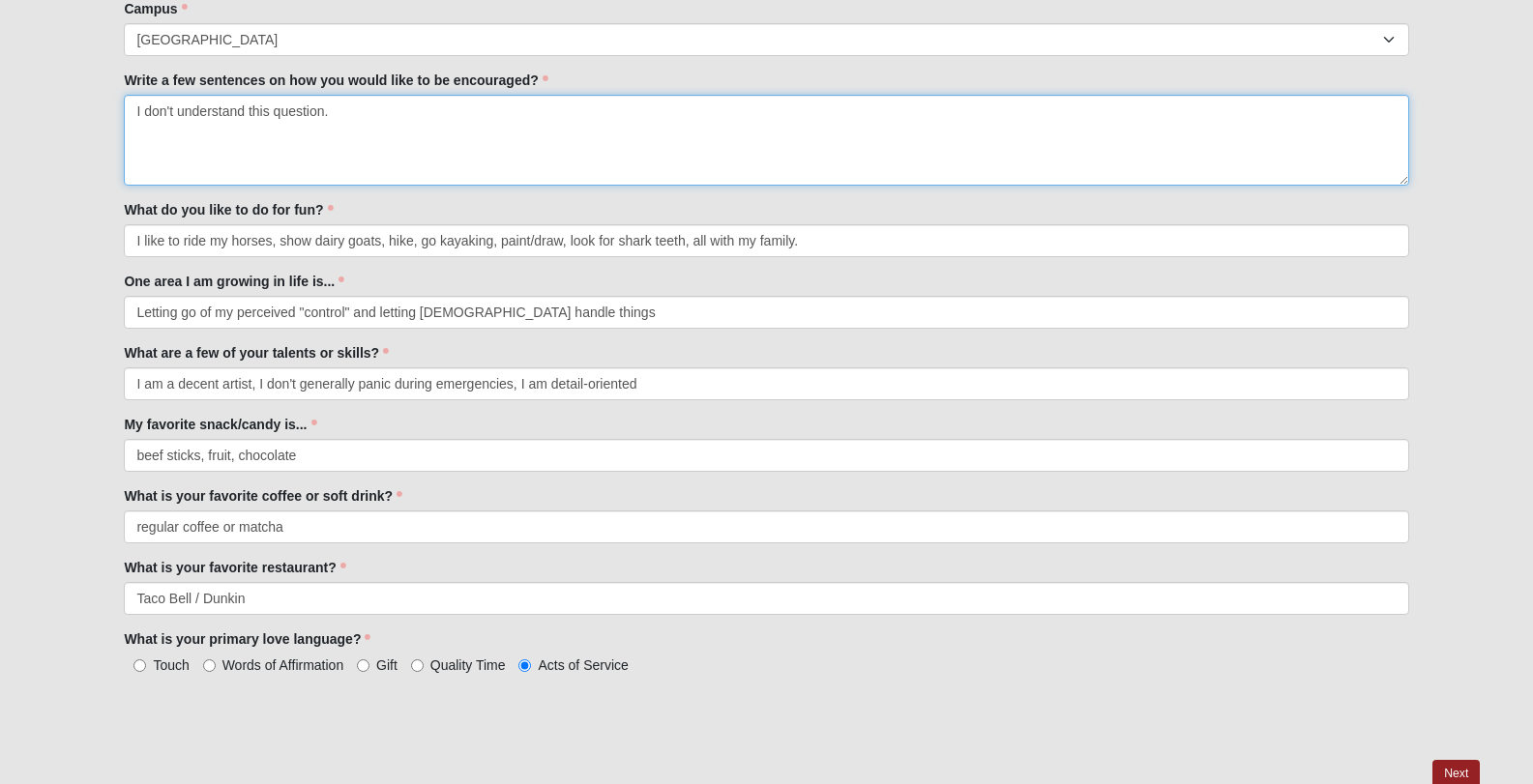
scroll to position [730, 0]
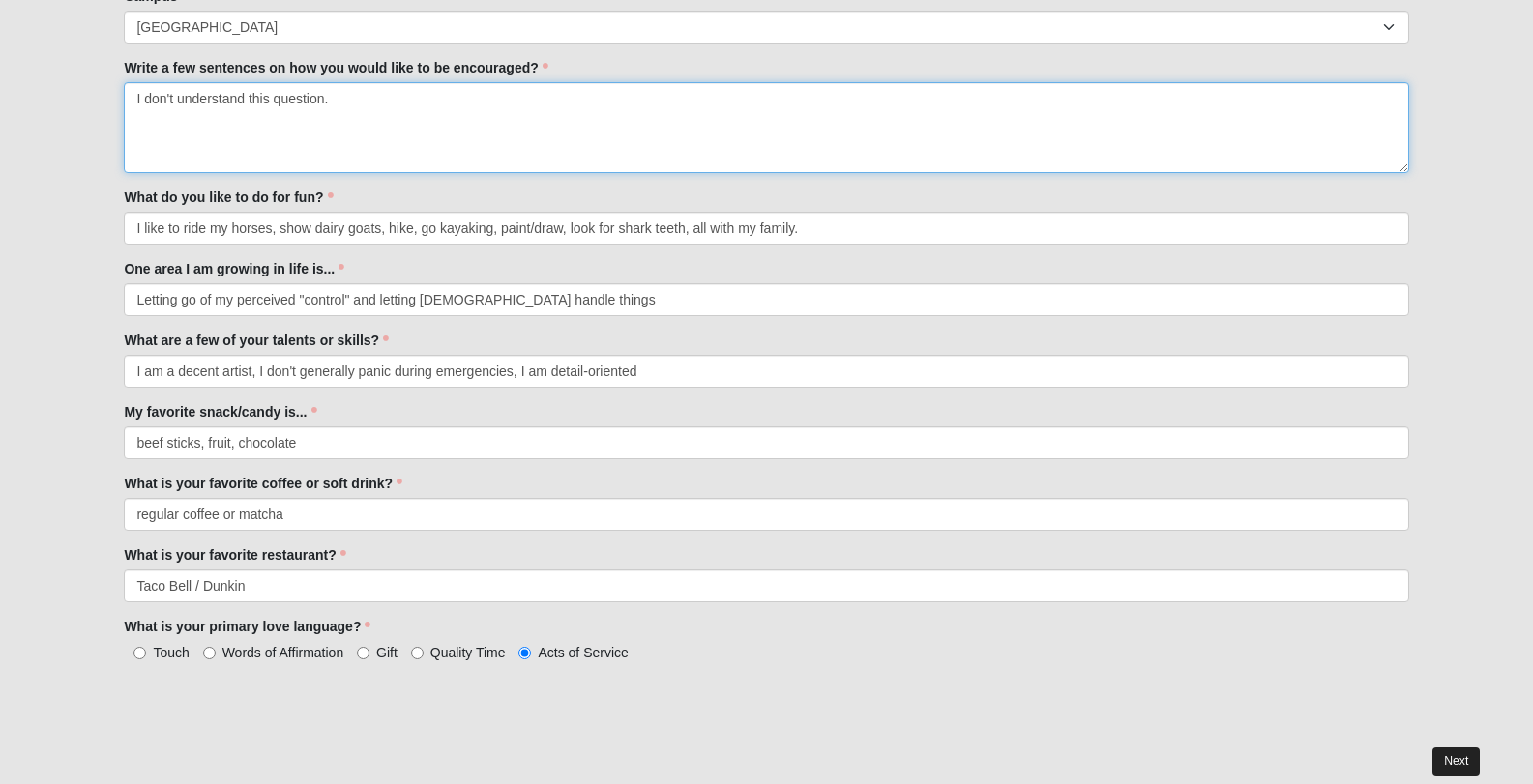
type textarea "I don't understand this question."
click at [1463, 753] on link "Next" at bounding box center [1456, 761] width 47 height 28
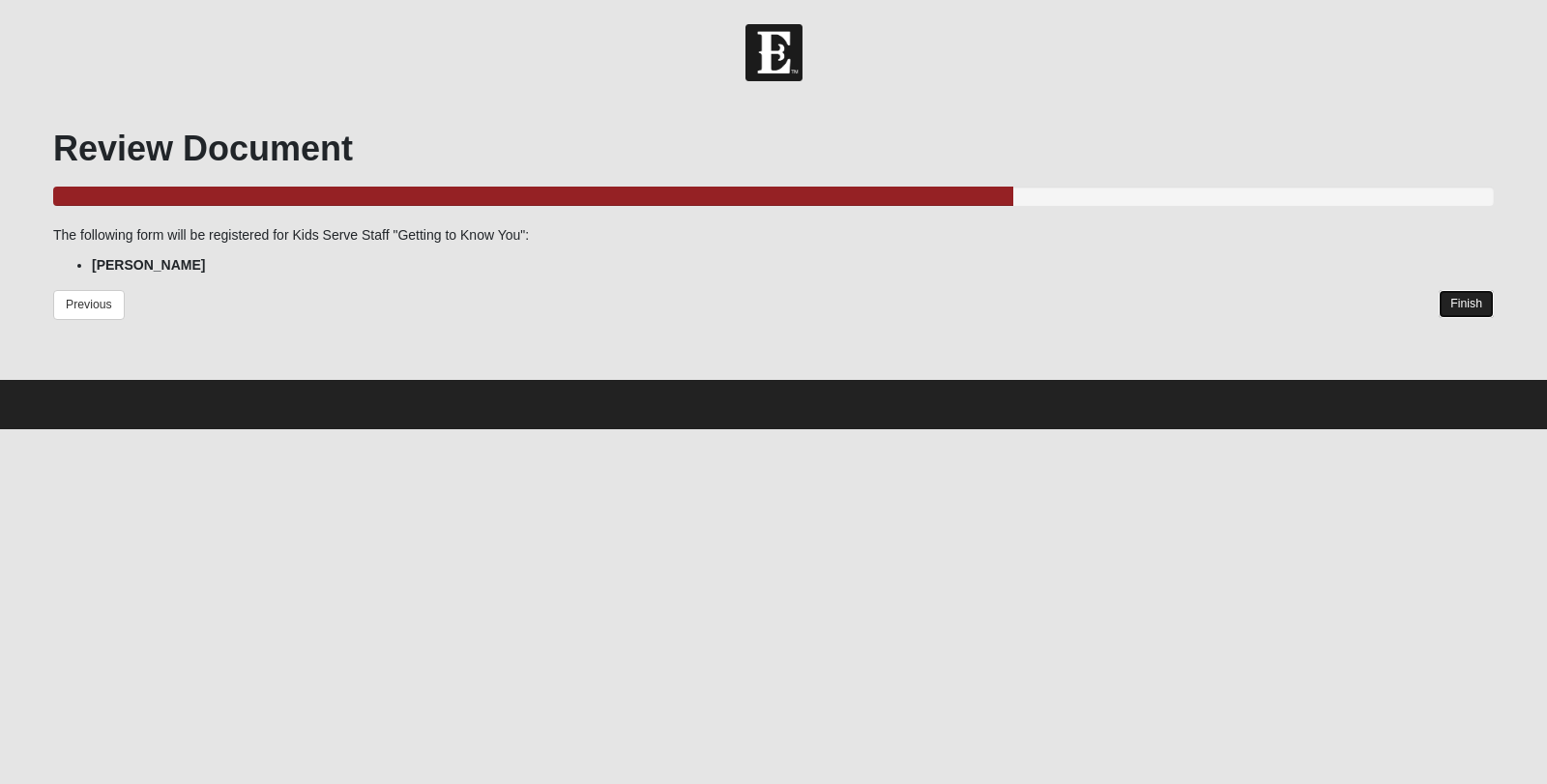
click at [1470, 298] on link "Finish" at bounding box center [1467, 304] width 55 height 28
